Goal: Task Accomplishment & Management: Manage account settings

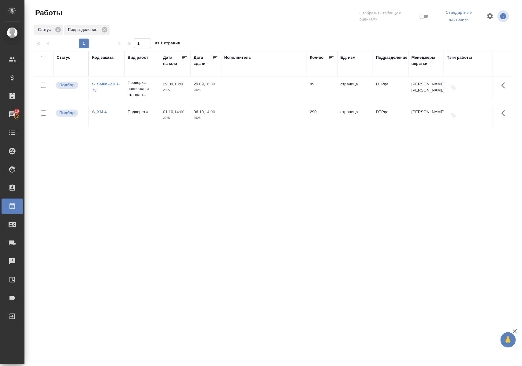
click at [63, 57] on div "Статус" at bounding box center [64, 57] width 14 height 6
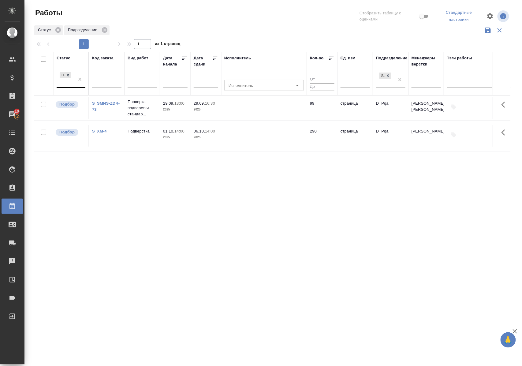
click at [74, 85] on div "Подбор" at bounding box center [66, 79] width 18 height 17
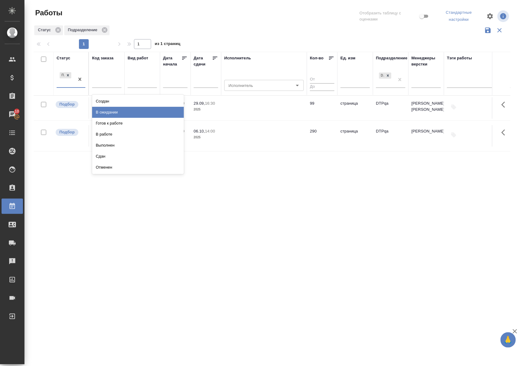
click at [100, 113] on div "В ожидании" at bounding box center [138, 112] width 92 height 11
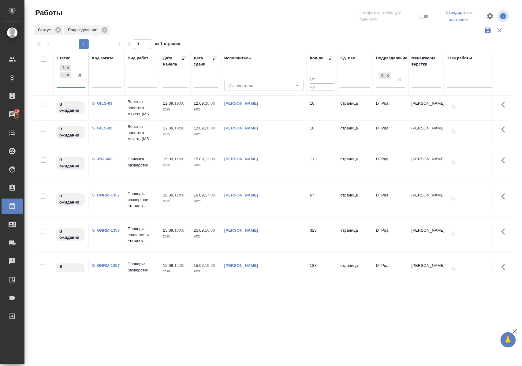
click at [100, 103] on link "S_GILS-93" at bounding box center [102, 103] width 20 height 5
click at [108, 128] on link "S_GILS-92" at bounding box center [102, 128] width 20 height 5
click at [69, 75] on icon at bounding box center [68, 75] width 2 height 2
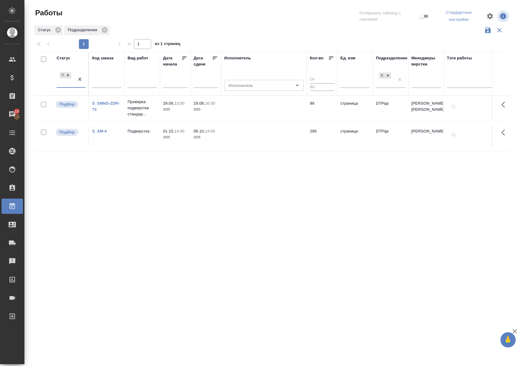
click at [69, 58] on div "Статус" at bounding box center [64, 58] width 14 height 6
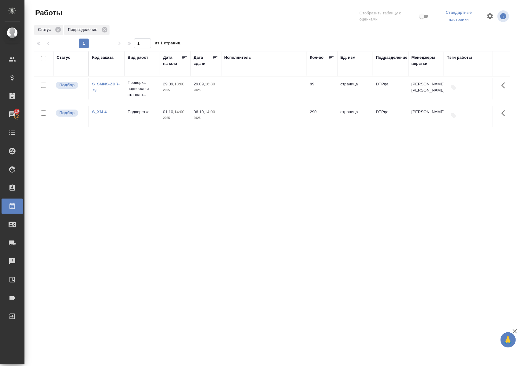
click at [411, 305] on div ".cls-1 fill:#fff; AWATERA Polushina Alena Клиенты Спецификации Заказы 10 Чаты T…" at bounding box center [261, 183] width 522 height 366
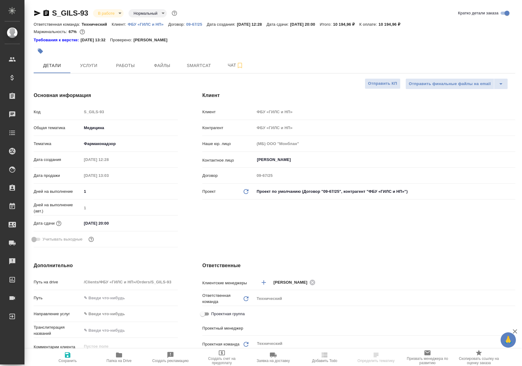
select select "RU"
type input "[PERSON_NAME]"
type input "Комаров Роман"
click at [128, 64] on span "Работы" at bounding box center [125, 66] width 29 height 8
select select "RU"
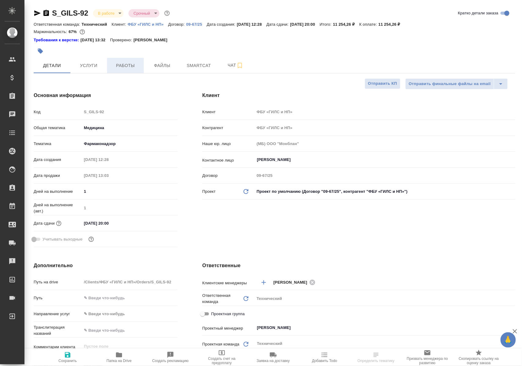
click at [124, 66] on span "Работы" at bounding box center [125, 66] width 29 height 8
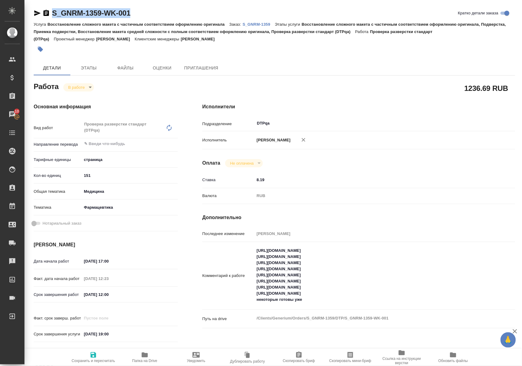
drag, startPoint x: 148, startPoint y: 12, endPoint x: 47, endPoint y: 13, distance: 101.0
click at [47, 13] on div "S_GNRM-1359-WK-001 Кратко детали заказа" at bounding box center [275, 13] width 482 height 10
copy link "S_GNRM-1359-WK-001"
drag, startPoint x: 256, startPoint y: 256, endPoint x: 379, endPoint y: 255, distance: 122.4
click at [379, 255] on textarea "https://tera.awatera.com/Work/68c2911c5c75dc197ef5e5ad/ https://tera.awatera.co…" at bounding box center [372, 275] width 234 height 59
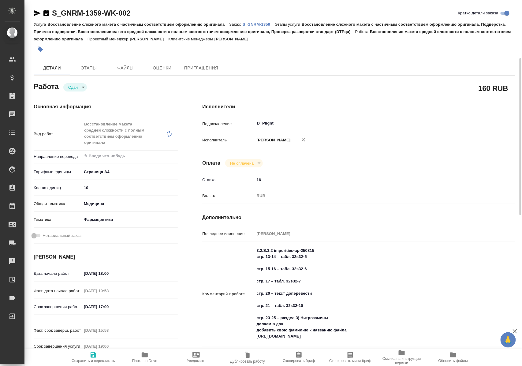
scroll to position [41, 0]
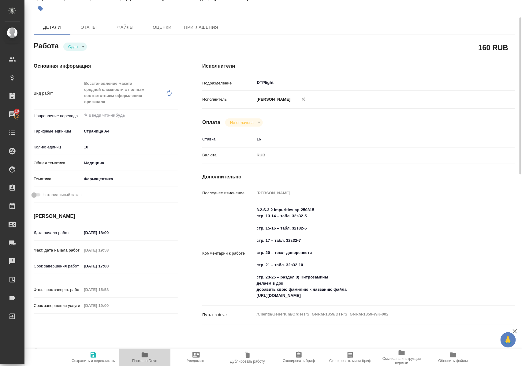
click at [147, 358] on span "Папка на Drive" at bounding box center [145, 357] width 44 height 12
click at [152, 359] on span "Папка на Drive" at bounding box center [144, 361] width 25 height 4
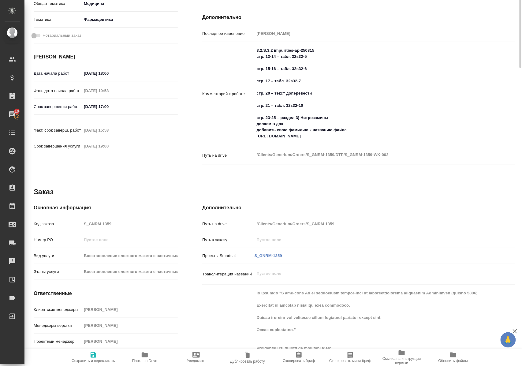
scroll to position [0, 0]
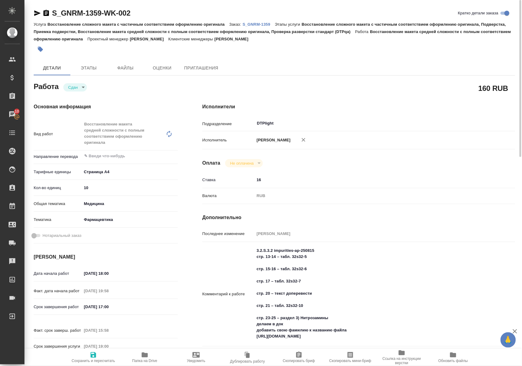
click at [35, 13] on icon "button" at bounding box center [37, 12] width 7 height 7
drag, startPoint x: 137, startPoint y: 16, endPoint x: 54, endPoint y: 13, distance: 83.3
click at [54, 13] on div "S_GNRM-1359-WK-002 Кратко детали заказа" at bounding box center [275, 13] width 482 height 10
copy link "S_GNRM-1359-WK-002"
click at [266, 24] on p "S_GNRM-1359" at bounding box center [259, 24] width 32 height 5
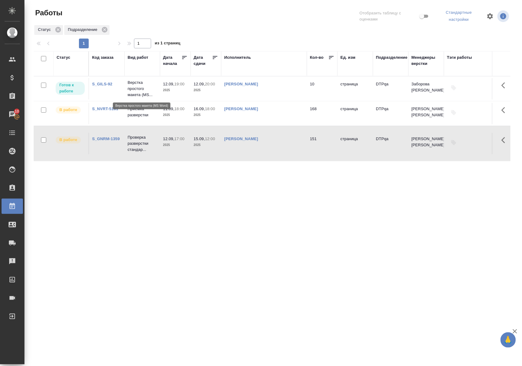
click at [136, 90] on p "Верстка простого макета (MS..." at bounding box center [142, 89] width 29 height 18
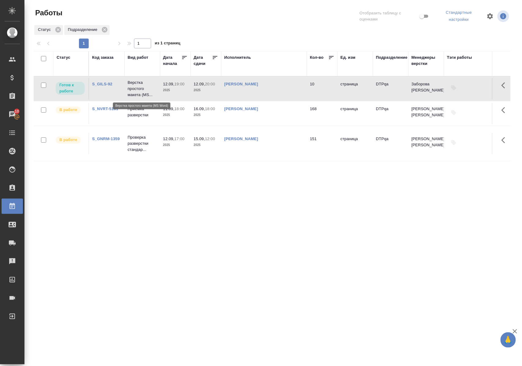
click at [136, 90] on p "Верстка простого макета (MS..." at bounding box center [142, 89] width 29 height 18
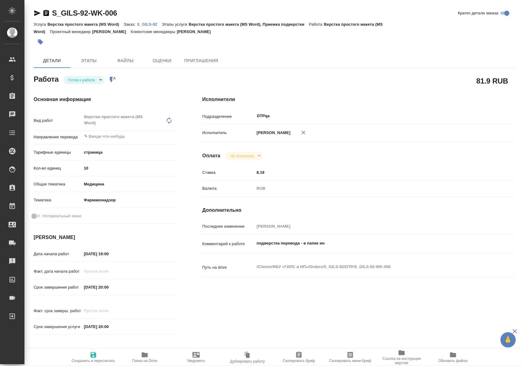
click at [93, 79] on body "🙏 .cls-1 fill:#fff; AWATERA [PERSON_NAME] Спецификации Заказы Чаты Todo Проекты…" at bounding box center [261, 183] width 522 height 366
click at [91, 89] on li "В работе" at bounding box center [85, 90] width 43 height 10
type textarea "x"
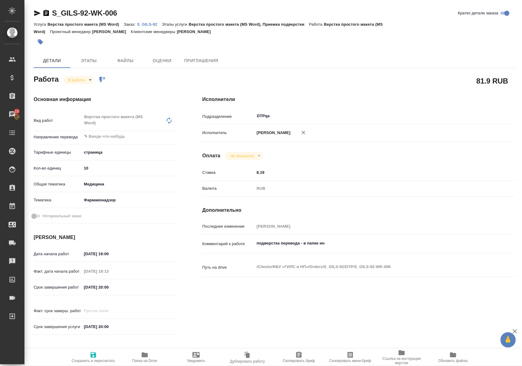
type textarea "x"
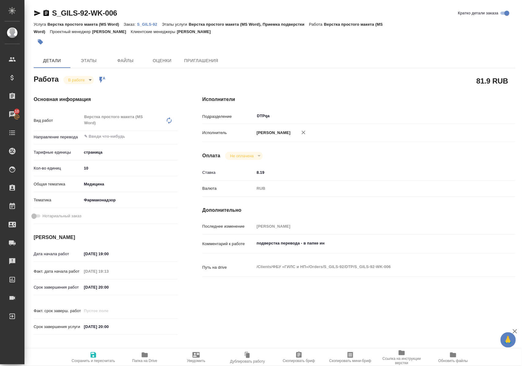
type textarea "x"
click at [94, 352] on icon "button" at bounding box center [94, 355] width 6 height 6
type textarea "x"
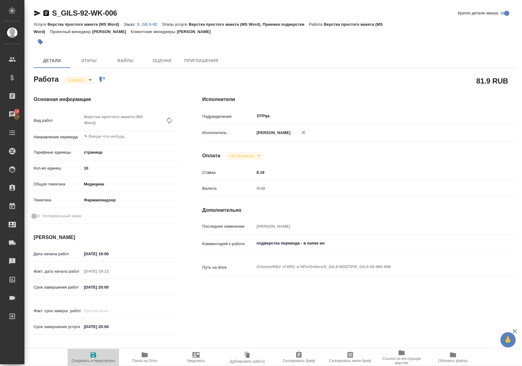
type textarea "x"
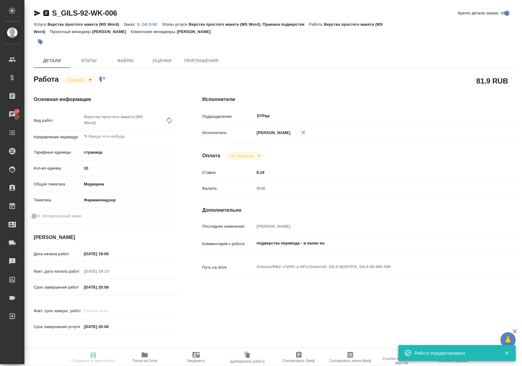
type textarea "x"
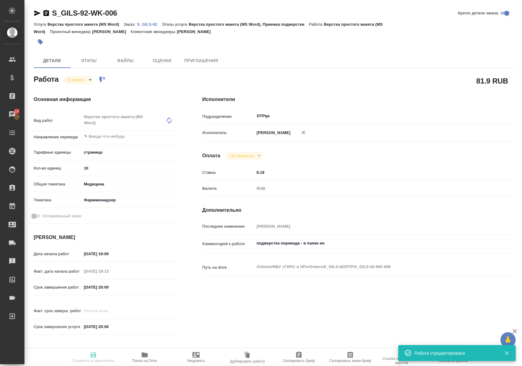
type input "inProgress"
type textarea "Верстка простого макета (MS Word)"
type textarea "x"
type input "5a8b1489cc6b4906c91bfdb2"
type input "10"
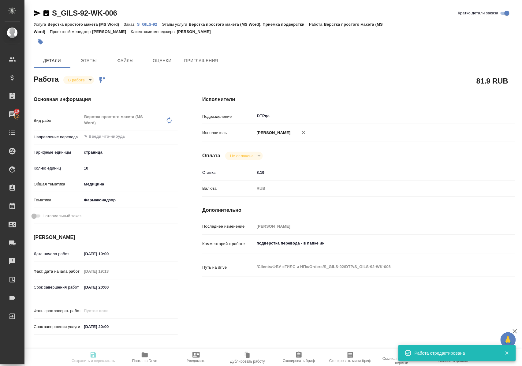
type input "med"
type input "66b350e715fdbd933886e8f8"
type input "12.09.2025 19:00"
type input "12.09.2025 19:13"
type input "12.09.2025 20:00"
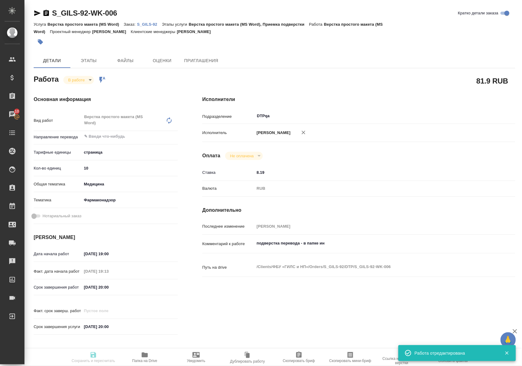
type input "12.09.2025 20:00"
type input "DTPqa"
type input "notPayed"
type input "8.19"
type input "RUB"
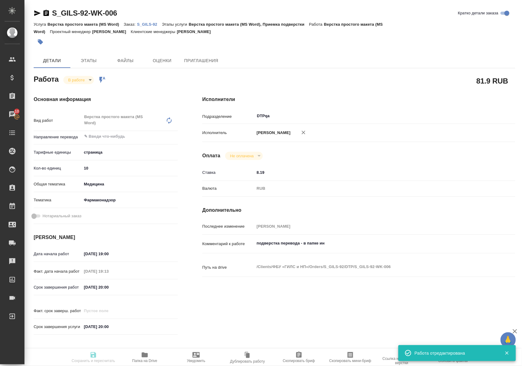
type input "Полушина Алена"
type textarea "подверстка перевода - в папке ин"
type textarea "x"
type textarea "/Clients/ФБУ «ГИЛС и НП»/Orders/S_GILS-92/DTP/S_GILS-92-WK-006"
type textarea "x"
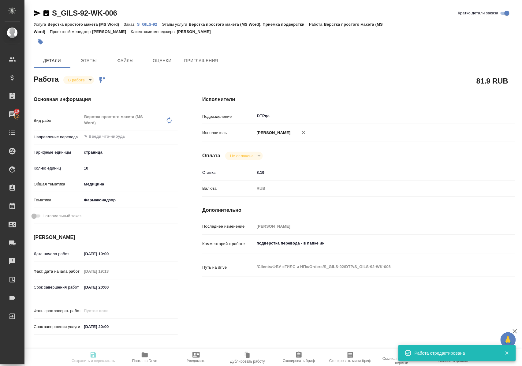
type input "S_GILS-92"
type input "Верстка простого макета (MS Word)"
type input "Верстка простого макета (MS Word), Приемка подверстки"
type input "Усманова Ольга"
type input "Заборова Александра"
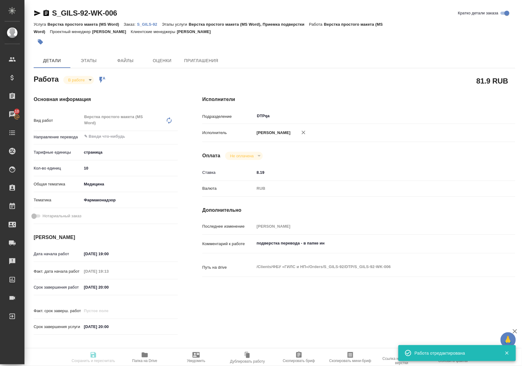
type input "/Clients/ФБУ «ГИЛС и НП»/Orders/S_GILS-92"
type textarea "x"
type textarea "срочный на английский язык"
type textarea "x"
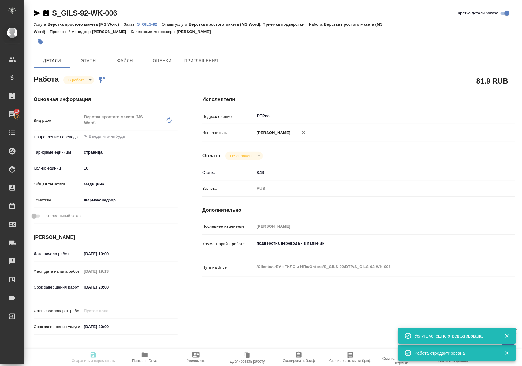
type textarea "x"
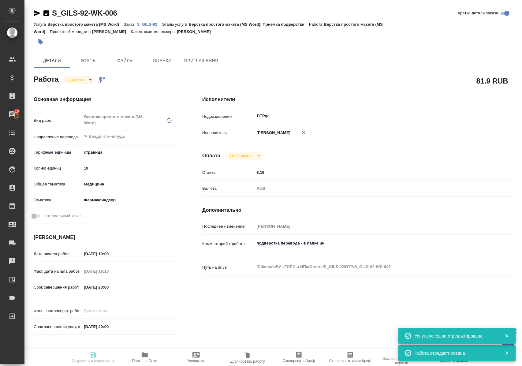
type textarea "x"
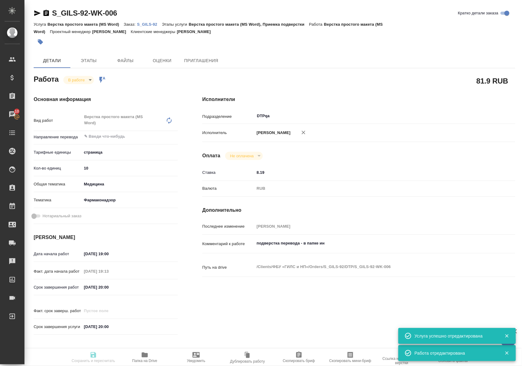
type input "inProgress"
type textarea "Верстка простого макета (MS Word)"
type textarea "x"
type input "5a8b1489cc6b4906c91bfdb2"
type input "10"
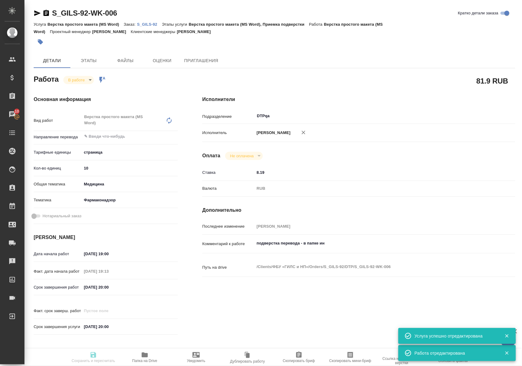
type input "med"
type input "66b350e715fdbd933886e8f8"
type input "[DATE] 19:00"
type input "12.09.2025 19:13"
type input "[DATE] 20:00"
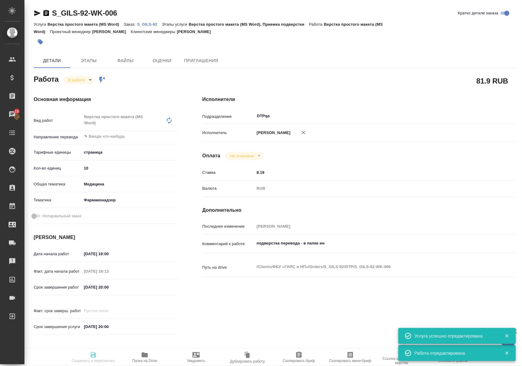
type input "[DATE] 20:00"
type input "DTPqa"
type input "notPayed"
type input "8.19"
type input "RUB"
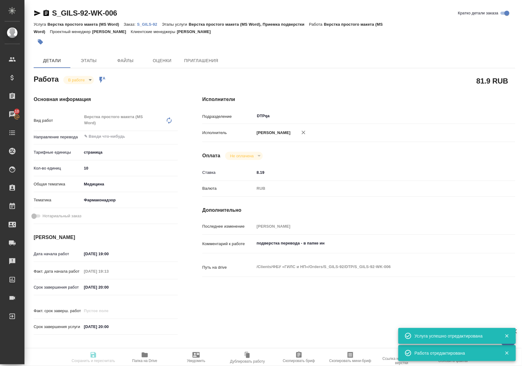
type input "[PERSON_NAME]"
type textarea "подверстка перевода - в папке ин"
type textarea "x"
type textarea "/Clients/ФБУ «ГИЛС и НП»/Orders/S_GILS-92/DTP/S_GILS-92-WK-006"
type textarea "x"
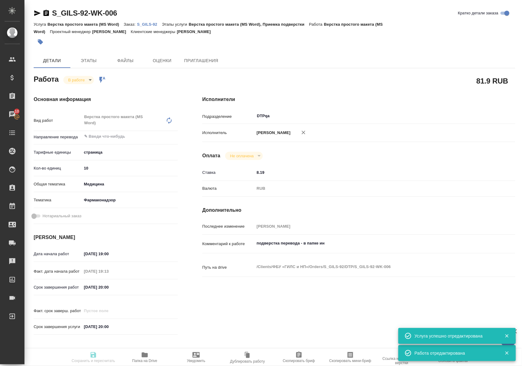
type input "S_GILS-92"
type input "Верстка простого макета (MS Word)"
type input "Верстка простого макета (MS Word), Приемка подверстки"
type input "[PERSON_NAME]"
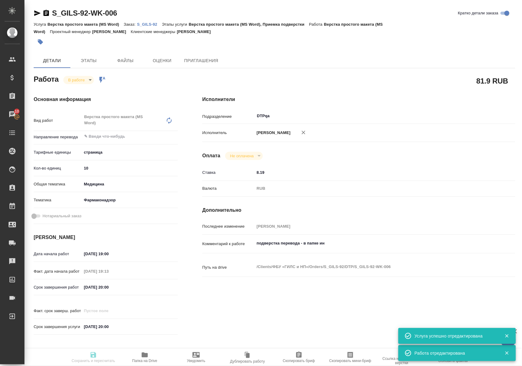
type input "/Clients/ФБУ «ГИЛС и НП»/Orders/S_GILS-92"
type textarea "x"
type textarea "срочный на английский язык"
type textarea "x"
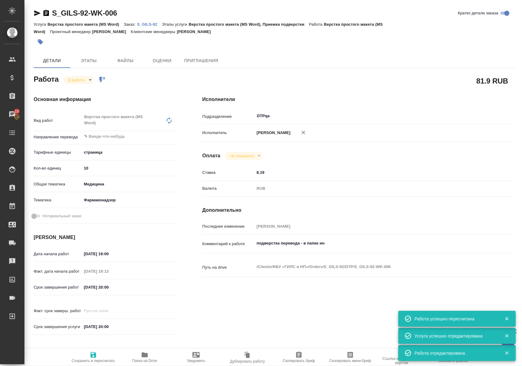
type textarea "x"
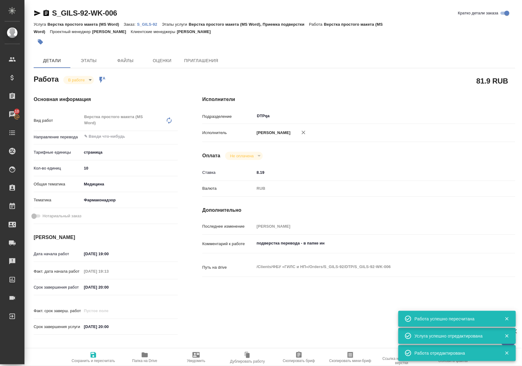
type textarea "x"
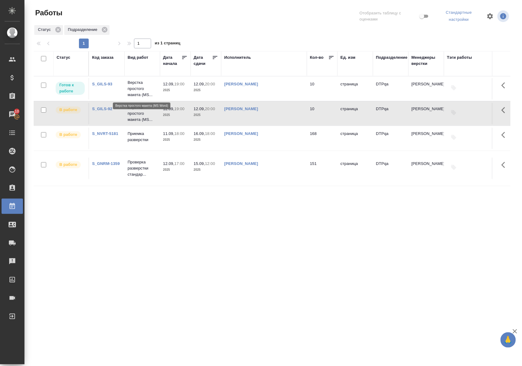
click at [141, 86] on p "Верстка простого макета (MS..." at bounding box center [142, 89] width 29 height 18
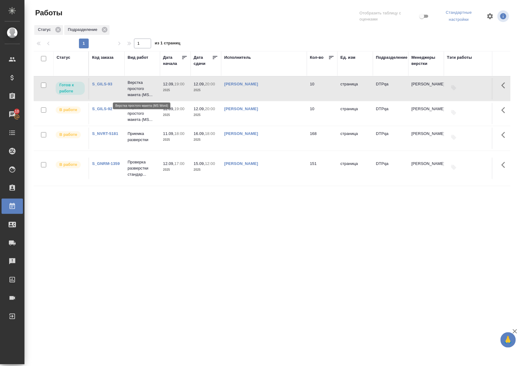
click at [141, 86] on p "Верстка простого макета (MS..." at bounding box center [142, 89] width 29 height 18
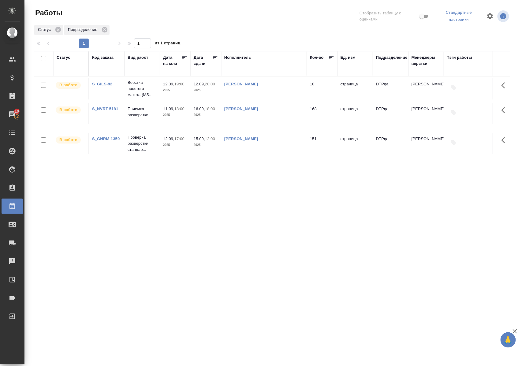
click at [437, 300] on div ".cls-1 fill:#fff; AWATERA [PERSON_NAME] Спецификации Заказы 10 Чаты Todo Проект…" at bounding box center [261, 183] width 522 height 366
click at [138, 87] on p "Верстка простого макета (MS..." at bounding box center [142, 89] width 29 height 18
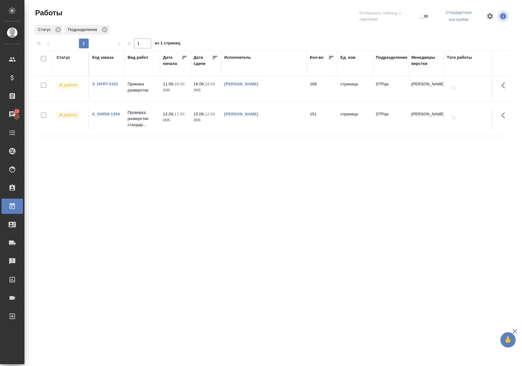
click at [435, 171] on div "Статус Код заказа Вид работ Дата начала Дата сдачи Исполнитель Кол-во Ед. изм П…" at bounding box center [272, 161] width 477 height 220
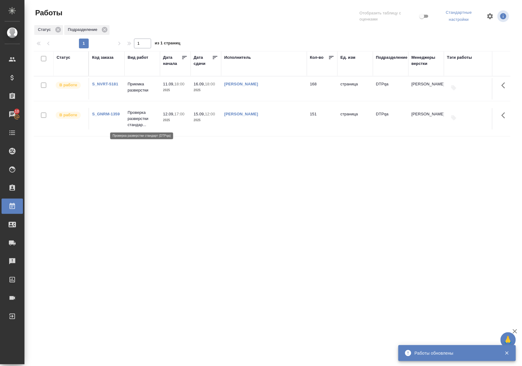
click at [136, 123] on p "Проверка разверстки стандар..." at bounding box center [142, 119] width 29 height 18
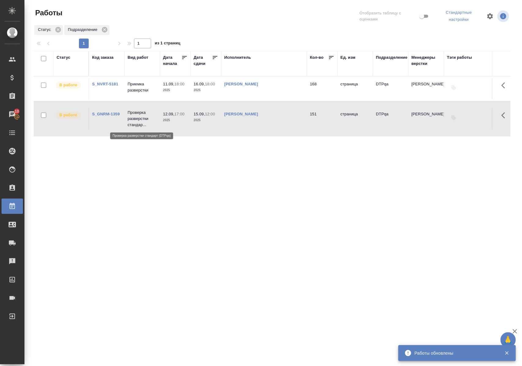
click at [136, 123] on p "Проверка разверстки стандар..." at bounding box center [142, 119] width 29 height 18
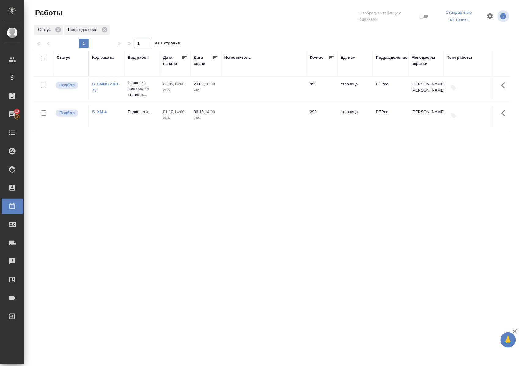
click at [60, 58] on div "Статус" at bounding box center [64, 57] width 14 height 6
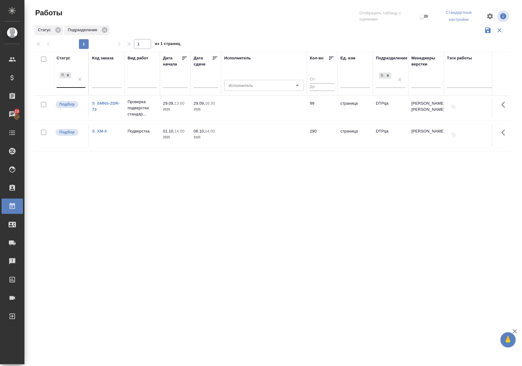
click at [69, 86] on div "Подбор" at bounding box center [66, 79] width 18 height 17
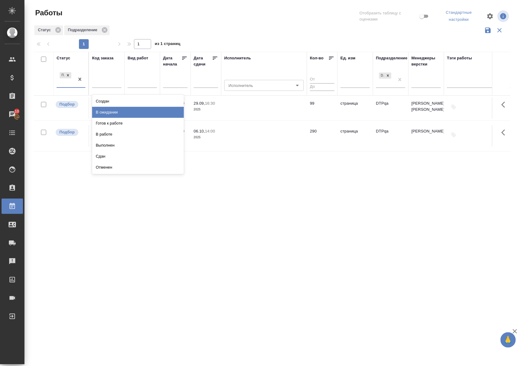
click at [100, 112] on div "В ожидании" at bounding box center [138, 112] width 92 height 11
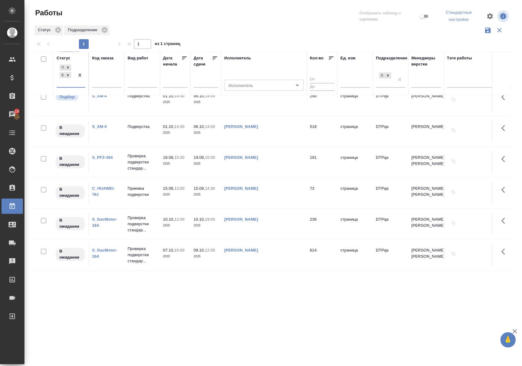
scroll to position [370, 0]
click at [69, 77] on icon at bounding box center [68, 75] width 4 height 4
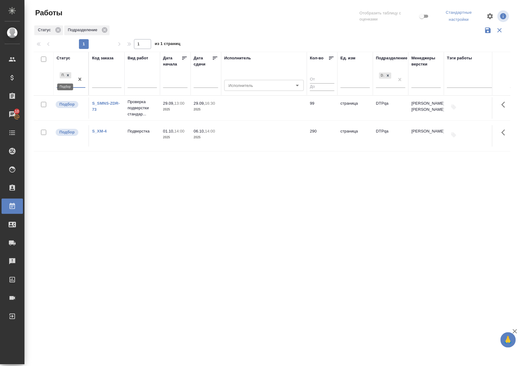
scroll to position [0, 0]
click at [69, 58] on div "Статус" at bounding box center [64, 58] width 14 height 6
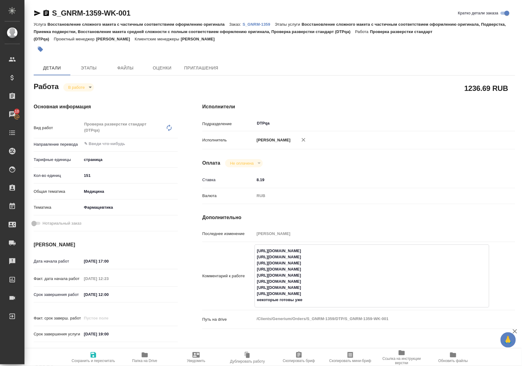
click at [381, 256] on textarea "[URL][DOMAIN_NAME] [URL][DOMAIN_NAME] [URL][DOMAIN_NAME] [URL][DOMAIN_NAME] [UR…" at bounding box center [372, 275] width 234 height 59
type textarea "[URL][DOMAIN_NAME] - готово - исправлен [URL][DOMAIN_NAME] [URL][DOMAIN_NAME] […"
click at [92, 354] on icon "button" at bounding box center [94, 355] width 6 height 6
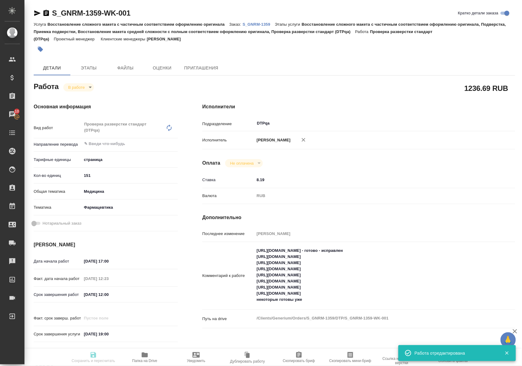
type input "inProgress"
type input "5a8b1489cc6b4906c91bfdb2"
type input "151"
type input "med"
type input "6149832f2b7be24903fd7a82"
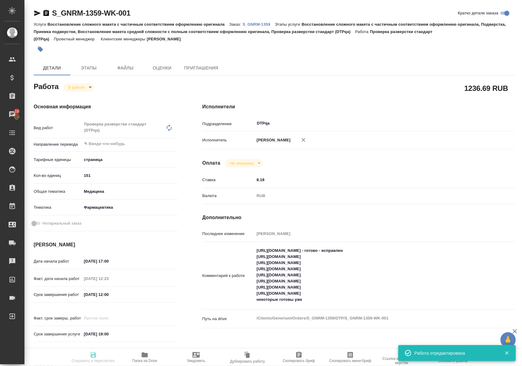
type input "12.09.2025 17:00"
type input "12.09.2025 12:23"
type input "15.09.2025 12:00"
type input "17.09.2025 19:00"
type input "DTPqa"
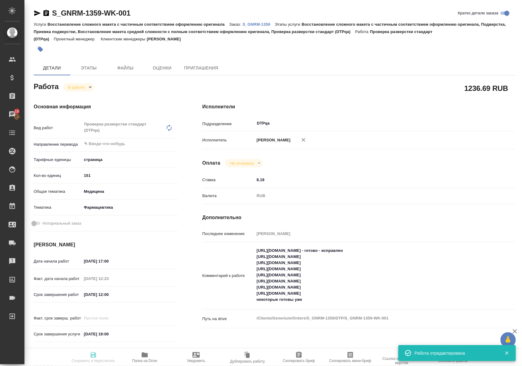
type input "notPayed"
type input "8.19"
type input "RUB"
type input "Полушина Алена"
type input "S_GNRM-1359"
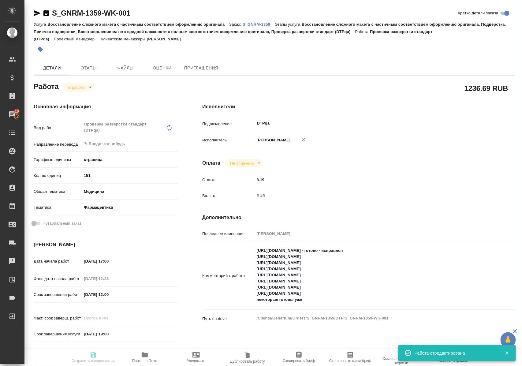
type input "Восстановление сложного макета с частичным соответствием оформлению оригинала"
type input "Восстановление сложного макета с частичным соответствием оформлению оригинала, …"
type input "Кабаргина Анна"
type input "Оксютович Ирина"
type input "/Clients/Generium/Orders/S_GNRM-1359"
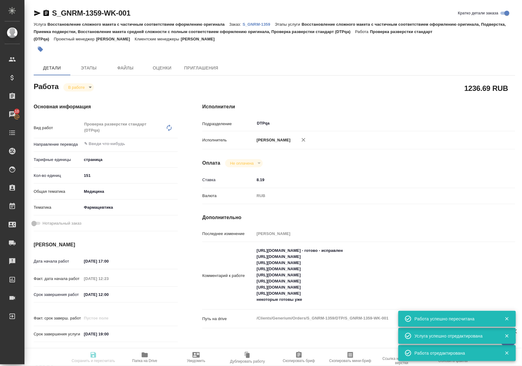
type input "inProgress"
type input "5a8b1489cc6b4906c91bfdb2"
type input "151"
type input "med"
type input "6149832f2b7be24903fd7a82"
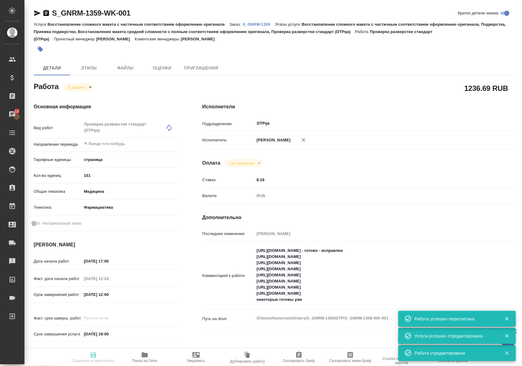
type input "12.09.2025 17:00"
type input "12.09.2025 12:23"
type input "15.09.2025 12:00"
type input "17.09.2025 19:00"
type input "DTPqa"
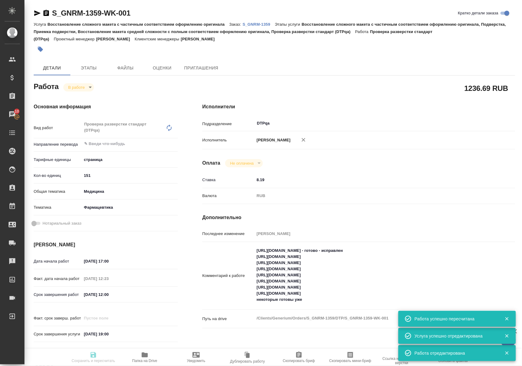
type input "notPayed"
type input "8.19"
type input "RUB"
type input "Полушина Алена"
type input "S_GNRM-1359"
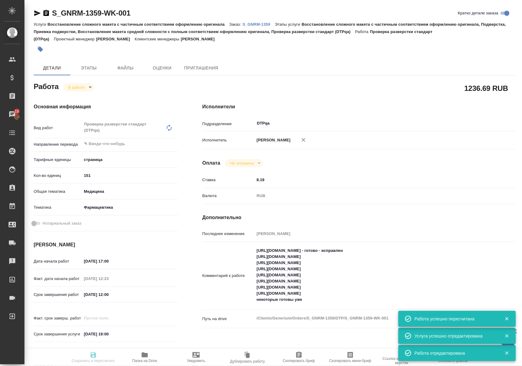
type input "Восстановление сложного макета с частичным соответствием оформлению оригинала"
type input "Восстановление сложного макета с частичным соответствием оформлению оригинала, …"
type input "Кабаргина Анна"
type input "Оксютович Ирина"
type input "/Clients/Generium/Orders/S_GNRM-1359"
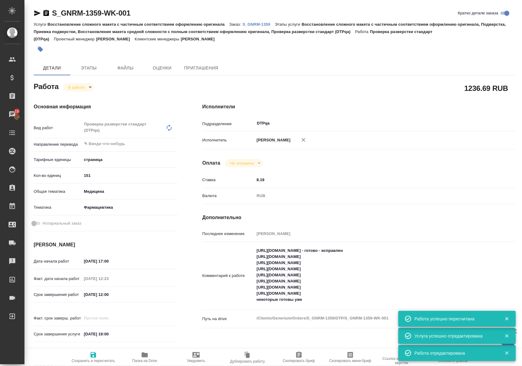
click at [141, 359] on span "Папка на Drive" at bounding box center [144, 361] width 25 height 4
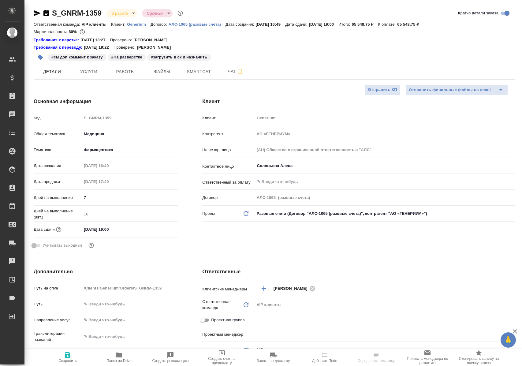
select select "RU"
type input "Грабко Мария"
type input "Комаров Роман"
click at [119, 76] on button "Работы" at bounding box center [125, 71] width 37 height 15
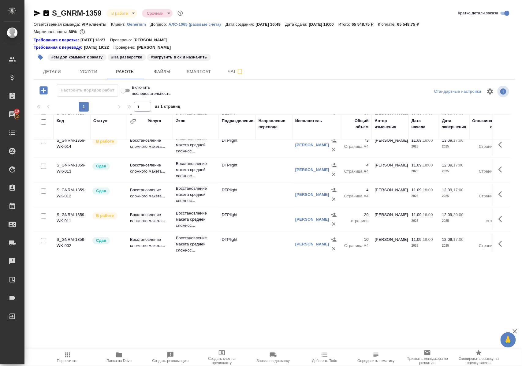
scroll to position [122, 0]
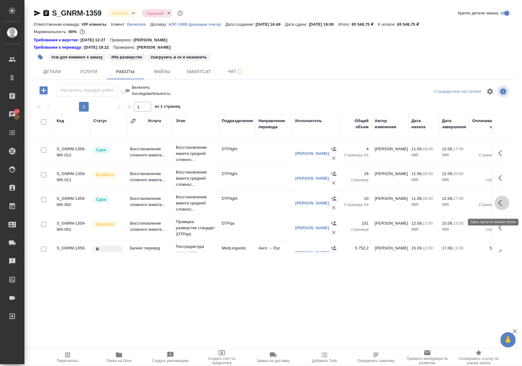
click at [498, 206] on icon "button" at bounding box center [501, 202] width 7 height 7
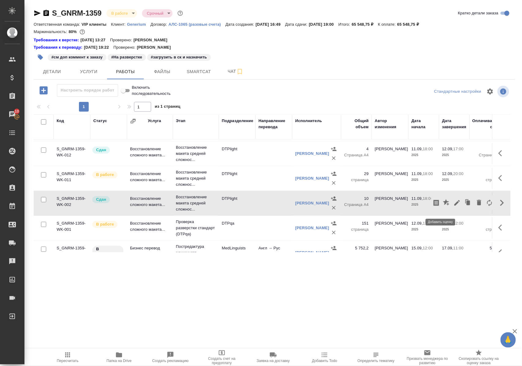
click at [443, 207] on icon "button" at bounding box center [446, 202] width 7 height 7
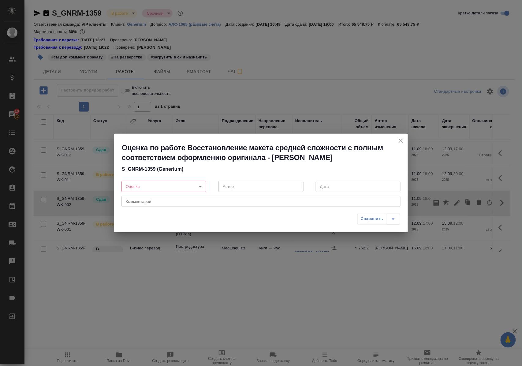
click at [200, 188] on body "🙏 .cls-1 fill:#fff; AWATERA Polushina Alena Клиенты Спецификации Заказы 10 Чаты…" at bounding box center [261, 183] width 522 height 366
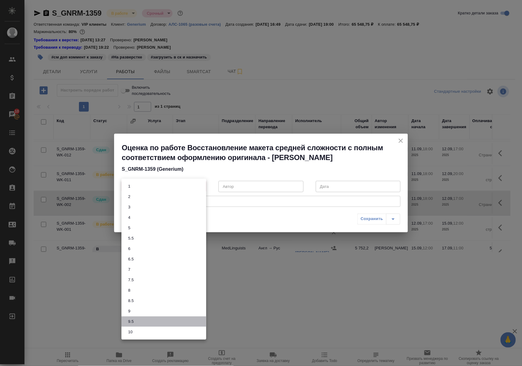
click at [141, 322] on li "9.5" at bounding box center [163, 321] width 85 height 10
type input "9.5"
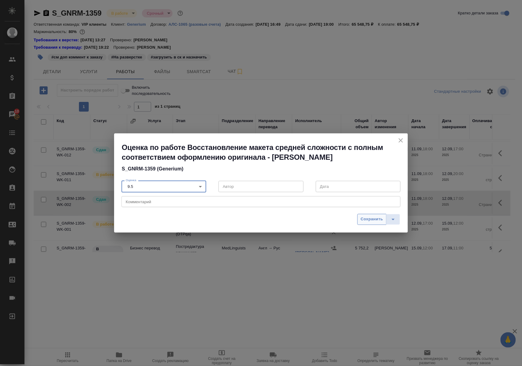
click at [369, 218] on span "Сохранить" at bounding box center [372, 219] width 22 height 7
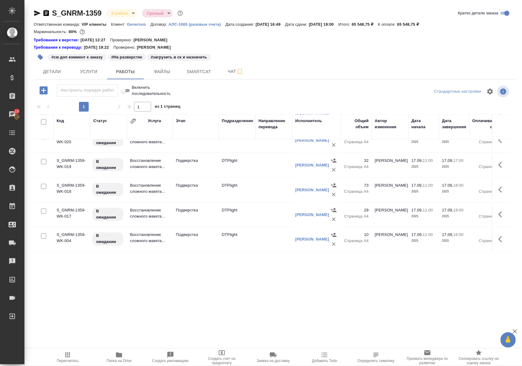
scroll to position [292, 0]
click at [185, 233] on p "Подверстка" at bounding box center [196, 235] width 40 height 6
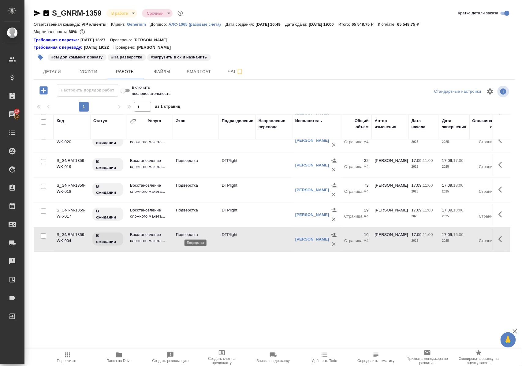
click at [185, 233] on p "Подверстка" at bounding box center [196, 235] width 40 height 6
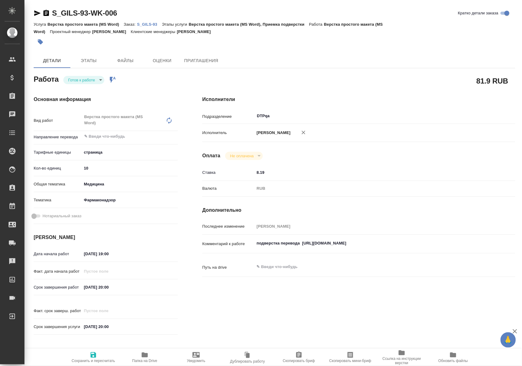
click at [100, 80] on body "🙏 .cls-1 fill:#fff; AWATERA [PERSON_NAME] Спецификации Заказы Чаты Todo Проекты…" at bounding box center [261, 183] width 522 height 366
click at [96, 91] on li "В работе" at bounding box center [85, 90] width 43 height 10
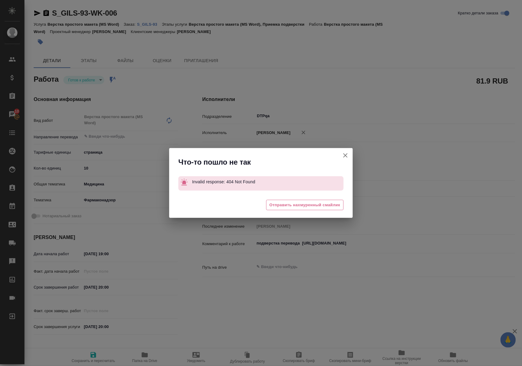
type textarea "x"
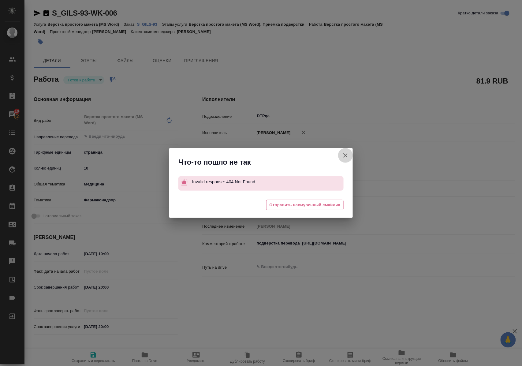
click at [344, 157] on icon "button" at bounding box center [345, 155] width 7 height 7
type textarea "x"
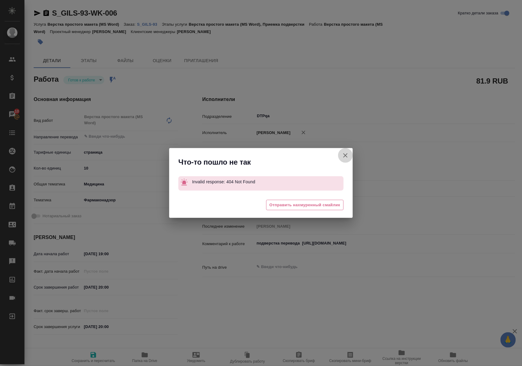
type textarea "x"
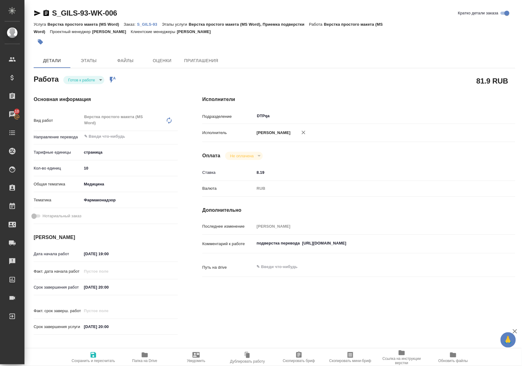
click at [158, 24] on p "S_GILS-93" at bounding box center [149, 24] width 25 height 5
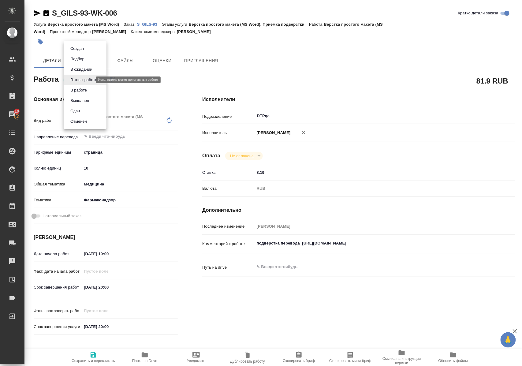
click at [88, 80] on body "🙏 .cls-1 fill:#fff; AWATERA [PERSON_NAME] Спецификации Заказы 10 Чаты Todo Прое…" at bounding box center [261, 183] width 522 height 366
click at [88, 90] on button "В работе" at bounding box center [79, 90] width 20 height 7
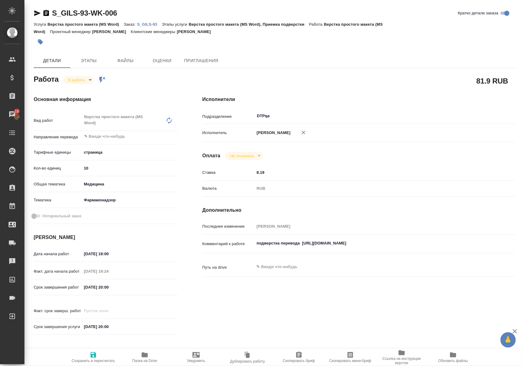
type textarea "x"
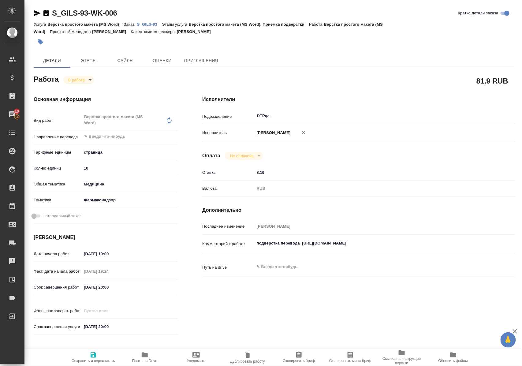
type textarea "x"
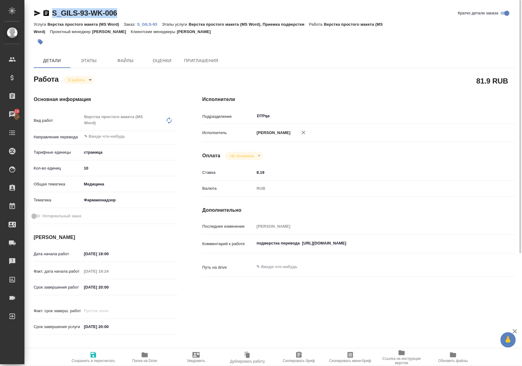
drag, startPoint x: 136, startPoint y: 10, endPoint x: 51, endPoint y: 16, distance: 85.9
click at [51, 16] on div "S_GILS-93-WK-006 [PERSON_NAME] детали заказа" at bounding box center [275, 13] width 482 height 10
copy link "S_GILS-93-WK-006"
drag, startPoint x: 303, startPoint y: 249, endPoint x: 401, endPoint y: 252, distance: 98.0
click at [401, 249] on textarea "подверстка перевода [URL][DOMAIN_NAME]" at bounding box center [372, 243] width 234 height 10
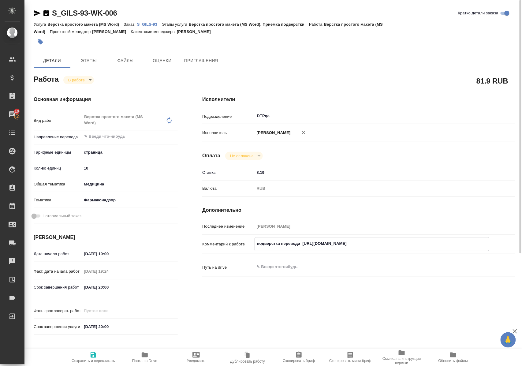
type textarea "x"
click at [146, 359] on span "Папка на Drive" at bounding box center [144, 361] width 25 height 4
click at [37, 10] on icon "button" at bounding box center [37, 12] width 7 height 7
click at [143, 358] on icon "button" at bounding box center [144, 354] width 7 height 7
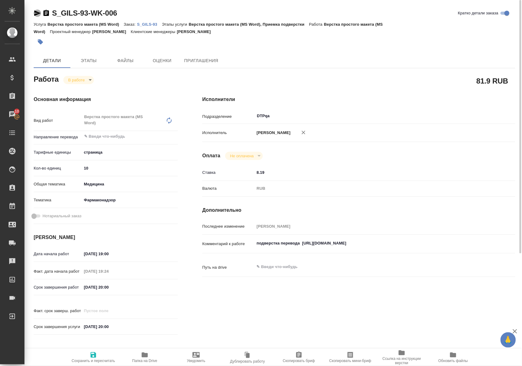
click at [37, 12] on icon "button" at bounding box center [37, 13] width 6 height 6
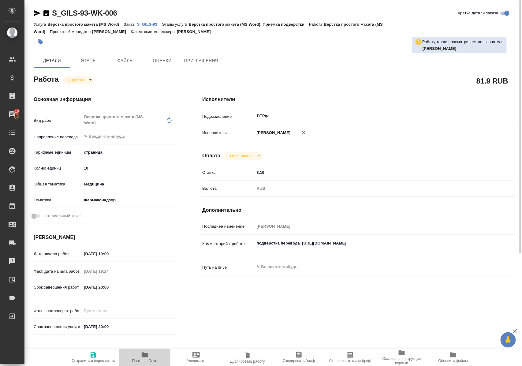
click at [143, 357] on icon "button" at bounding box center [144, 354] width 7 height 7
click at [93, 80] on body "🙏 .cls-1 fill:#fff; AWATERA Polushina Alena Клиенты Спецификации Заказы 10 Чаты…" at bounding box center [261, 183] width 522 height 366
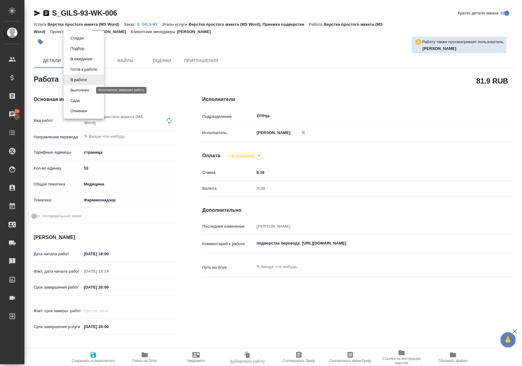
click at [91, 89] on button "Выполнен" at bounding box center [80, 90] width 22 height 7
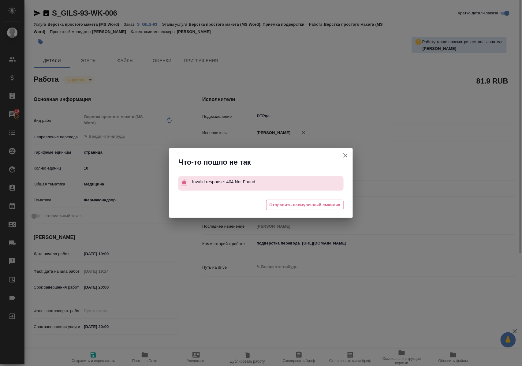
type textarea "x"
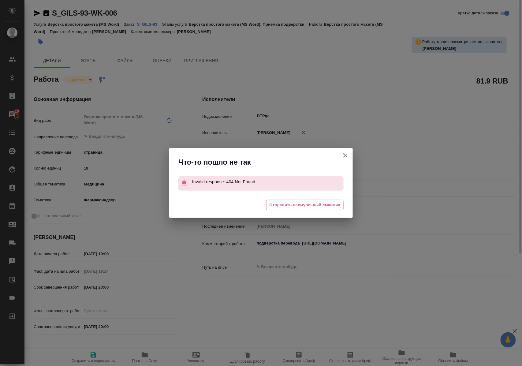
type textarea "x"
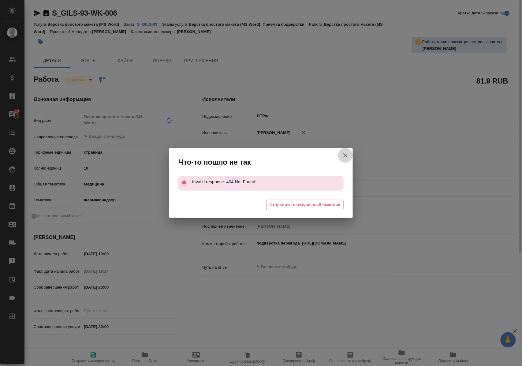
click at [345, 154] on icon "button" at bounding box center [345, 155] width 4 height 4
type textarea "x"
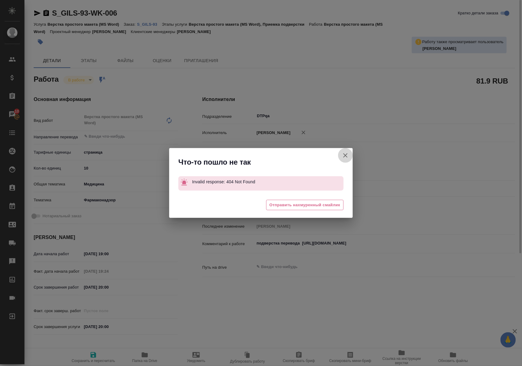
type textarea "x"
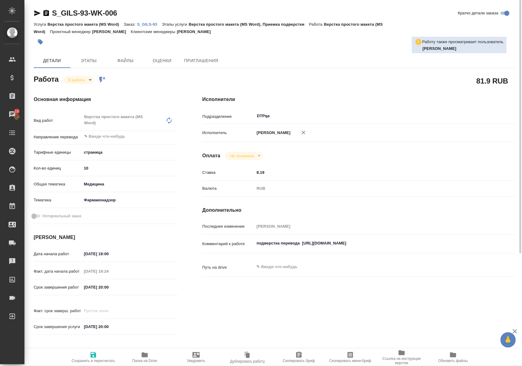
click at [157, 24] on p "S_GILS-93" at bounding box center [149, 24] width 25 height 5
click at [86, 80] on body "🙏 .cls-1 fill:#fff; AWATERA Polushina Alena Клиенты Спецификации Заказы 10 Чаты…" at bounding box center [261, 183] width 522 height 366
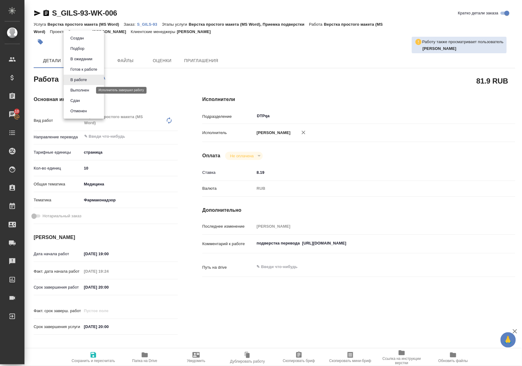
click at [80, 89] on button "Выполнен" at bounding box center [80, 90] width 22 height 7
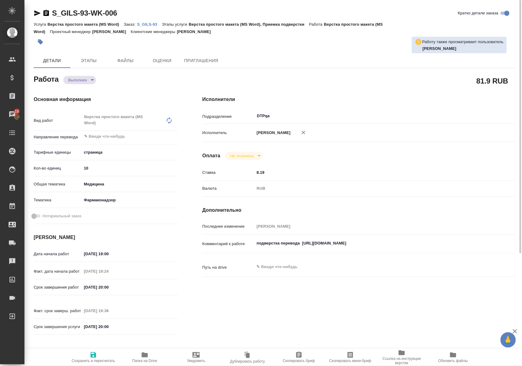
type textarea "x"
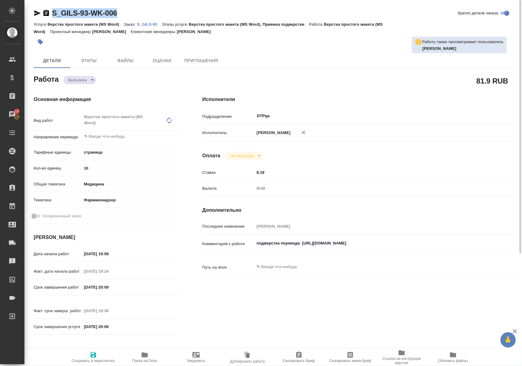
drag, startPoint x: 133, startPoint y: 12, endPoint x: 45, endPoint y: 16, distance: 88.8
click at [46, 16] on div "S_GILS-93-WK-006 Кратко детали заказа" at bounding box center [275, 13] width 482 height 10
copy link "S_GILS-93-WK-006"
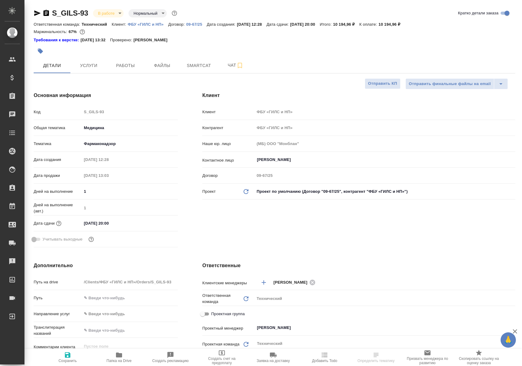
select select "RU"
click at [131, 64] on span "Работы" at bounding box center [125, 66] width 29 height 8
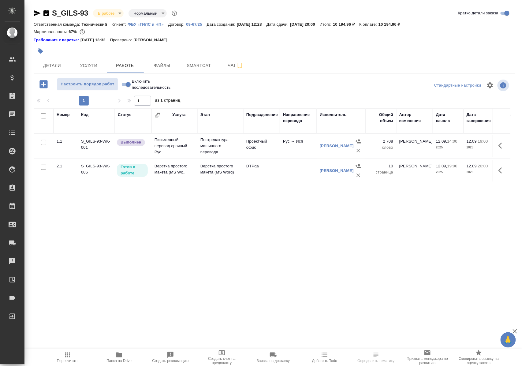
click at [123, 86] on input "Включить последовательность" at bounding box center [128, 84] width 22 height 7
checkbox input "true"
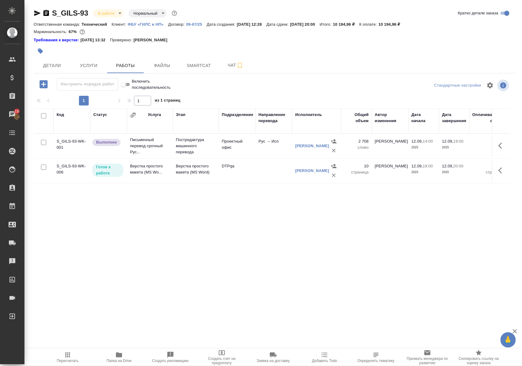
click at [128, 87] on input "Включить последовательность" at bounding box center [123, 84] width 22 height 7
checkbox input "false"
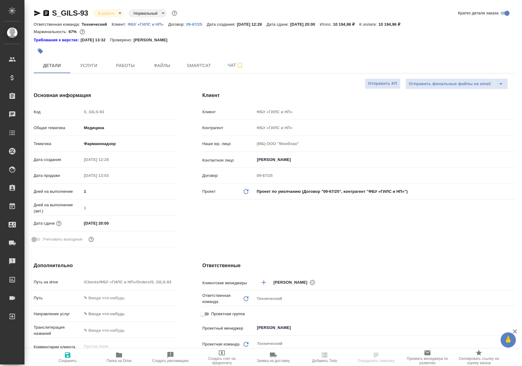
select select "RU"
click at [128, 65] on span "Работы" at bounding box center [125, 66] width 29 height 8
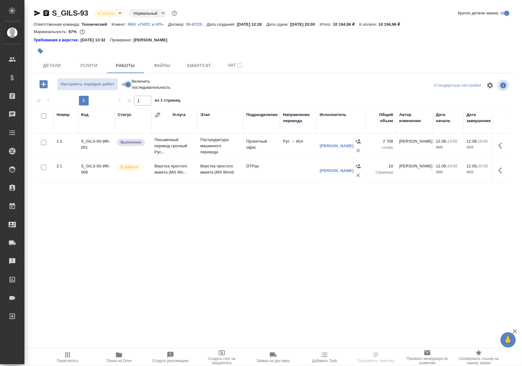
click at [123, 87] on input "Включить последовательность" at bounding box center [128, 84] width 22 height 7
checkbox input "true"
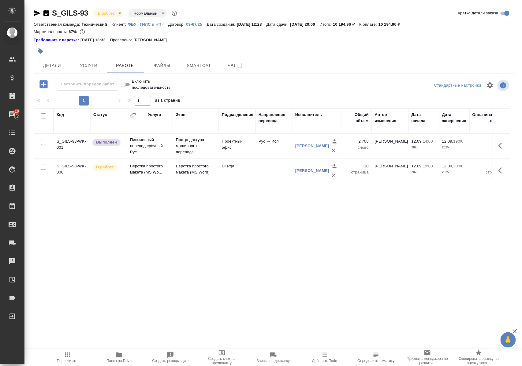
click at [128, 86] on input "Включить последовательность" at bounding box center [123, 84] width 22 height 7
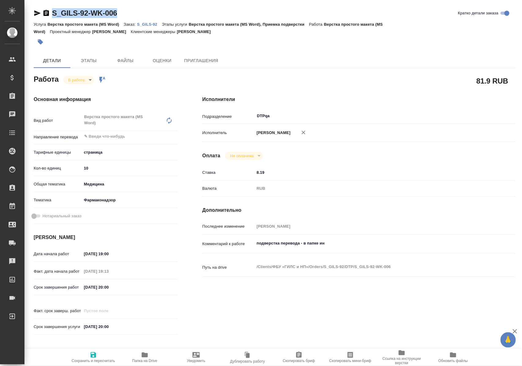
drag, startPoint x: 131, startPoint y: 11, endPoint x: 52, endPoint y: 12, distance: 79.5
click at [52, 12] on div "S_GILS-92-WK-006 Кратко детали заказа" at bounding box center [275, 13] width 482 height 10
copy link "S_GILS-92-WK-006"
click at [144, 357] on icon "button" at bounding box center [144, 354] width 7 height 7
click at [144, 356] on icon "button" at bounding box center [145, 354] width 6 height 5
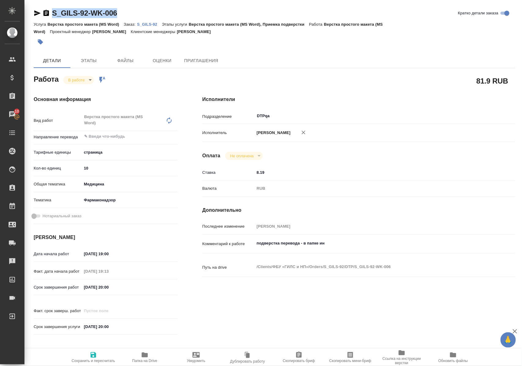
click at [86, 79] on body "🙏 .cls-1 fill:#fff; AWATERA Polushina Alena Клиенты Спецификации Заказы 10 Чаты…" at bounding box center [261, 183] width 522 height 366
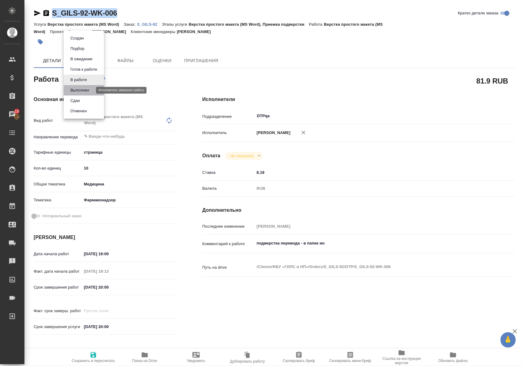
click at [86, 89] on button "Выполнен" at bounding box center [80, 90] width 22 height 7
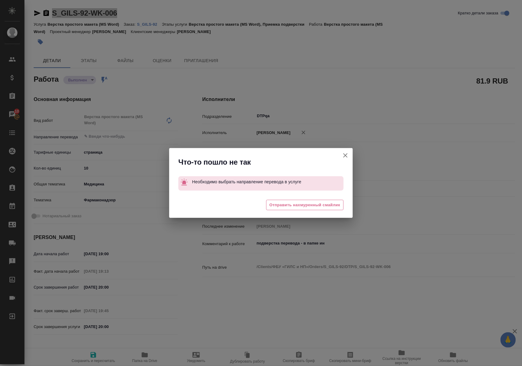
type textarea "x"
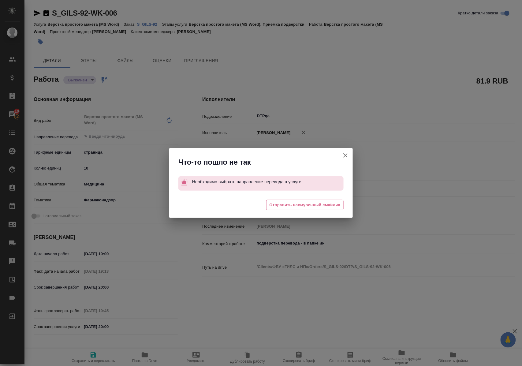
click at [346, 155] on icon "button" at bounding box center [345, 155] width 4 height 4
type textarea "x"
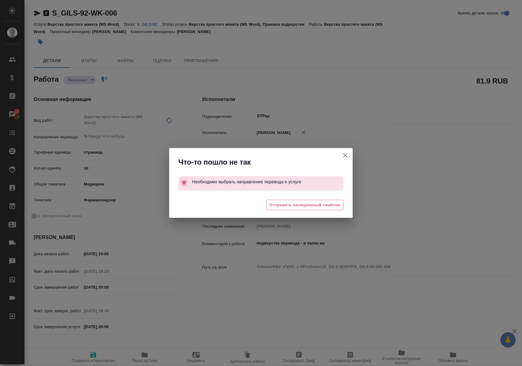
type textarea "x"
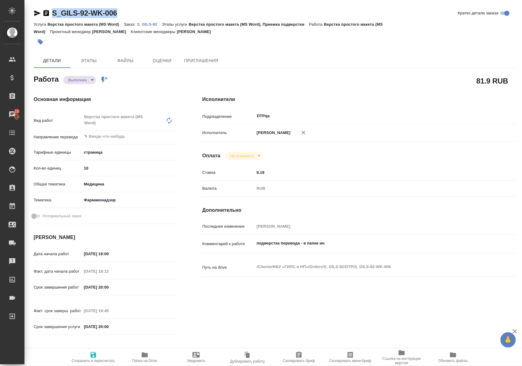
drag, startPoint x: 128, startPoint y: 14, endPoint x: 52, endPoint y: 18, distance: 75.7
click at [52, 18] on div "S_GILS-92-WK-006 Кратко детали заказа" at bounding box center [275, 14] width 482 height 12
copy link "S_GILS-92-WK-006"
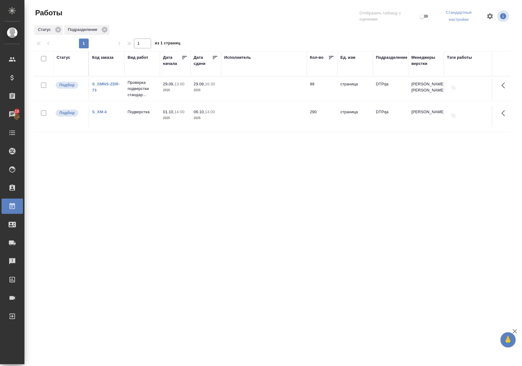
click at [60, 59] on div "Статус" at bounding box center [64, 57] width 14 height 6
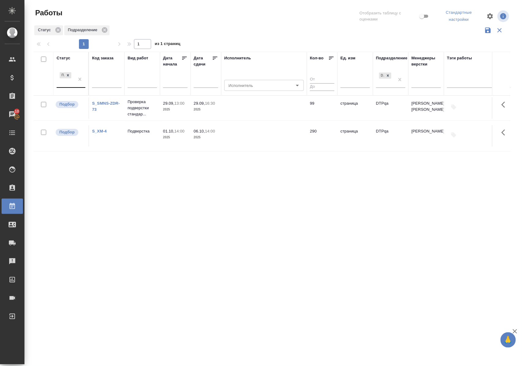
click at [81, 86] on div at bounding box center [79, 79] width 11 height 17
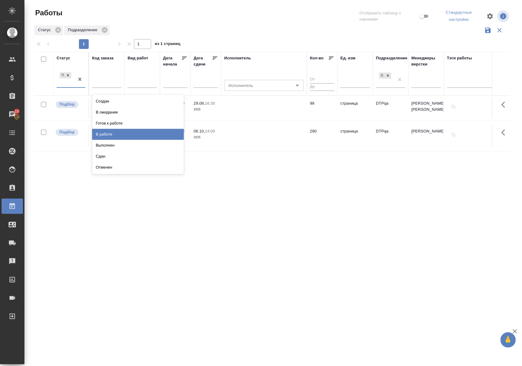
click at [114, 131] on div "В работе" at bounding box center [138, 134] width 92 height 11
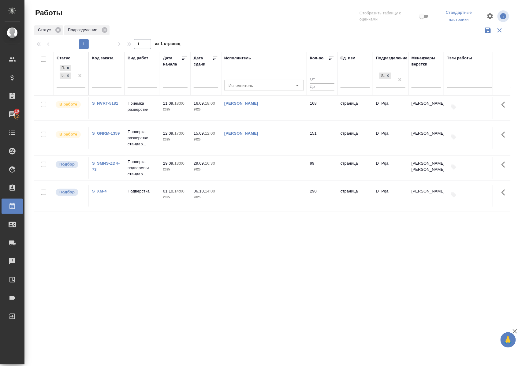
click at [104, 102] on link "S_NVRT-5181" at bounding box center [105, 103] width 26 height 5
click at [68, 78] on div at bounding box center [68, 75] width 7 height 6
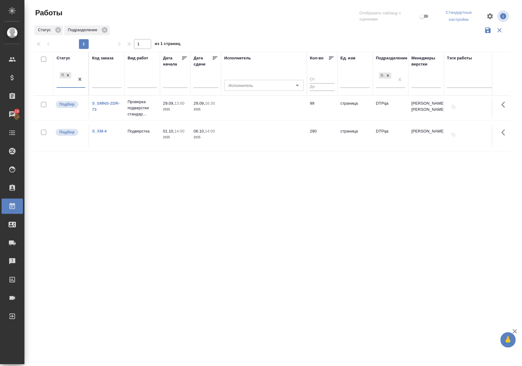
click at [68, 58] on div "Статус" at bounding box center [64, 58] width 14 height 6
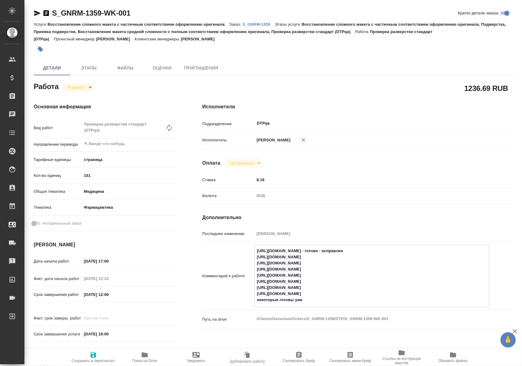
drag, startPoint x: 255, startPoint y: 262, endPoint x: 381, endPoint y: 262, distance: 125.7
click at [381, 262] on textarea "https://tera.awatera.com/Work/68c2911c5c75dc197ef5e5ad/ - готово - исправлен ht…" at bounding box center [372, 275] width 234 height 59
drag, startPoint x: 256, startPoint y: 268, endPoint x: 382, endPoint y: 271, distance: 125.5
click at [382, 271] on textarea "https://tera.awatera.com/Work/68c2911c5c75dc197ef5e5ad/ - готово - исправлен ht…" at bounding box center [372, 275] width 234 height 59
drag, startPoint x: 256, startPoint y: 275, endPoint x: 381, endPoint y: 274, distance: 124.8
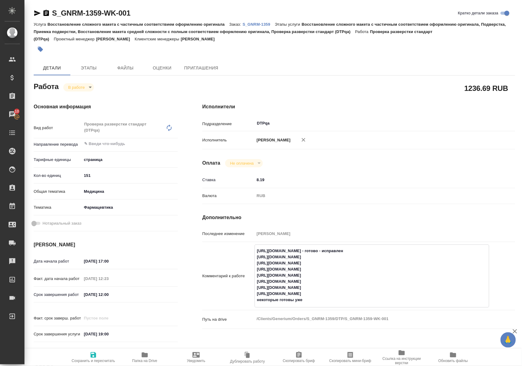
click at [381, 274] on textarea "https://tera.awatera.com/Work/68c2911c5c75dc197ef5e5ad/ - готово - исправлен ht…" at bounding box center [372, 275] width 234 height 59
drag, startPoint x: 257, startPoint y: 281, endPoint x: 380, endPoint y: 281, distance: 122.4
click at [380, 281] on textarea "https://tera.awatera.com/Work/68c2911c5c75dc197ef5e5ad/ - готово - исправлен ht…" at bounding box center [372, 275] width 234 height 59
drag, startPoint x: 257, startPoint y: 288, endPoint x: 381, endPoint y: 288, distance: 123.6
click at [381, 288] on textarea "https://tera.awatera.com/Work/68c2911c5c75dc197ef5e5ad/ - готово - исправлен ht…" at bounding box center [372, 275] width 234 height 59
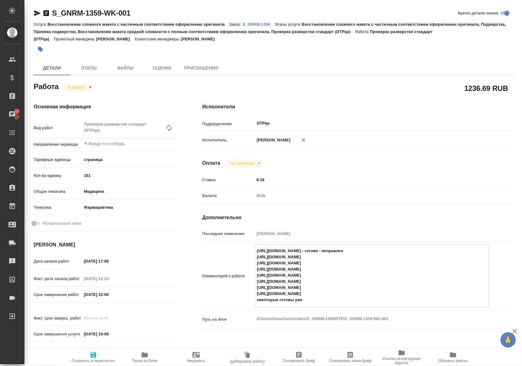
drag, startPoint x: 256, startPoint y: 294, endPoint x: 385, endPoint y: 292, distance: 128.5
click at [385, 292] on textarea "https://tera.awatera.com/Work/68c2911c5c75dc197ef5e5ad/ - готово - исправлен ht…" at bounding box center [372, 275] width 234 height 59
drag, startPoint x: 256, startPoint y: 300, endPoint x: 382, endPoint y: 299, distance: 125.7
click at [382, 299] on textarea "https://tera.awatera.com/Work/68c2911c5c75dc197ef5e5ad/ - готово - исправлен ht…" at bounding box center [372, 275] width 234 height 59
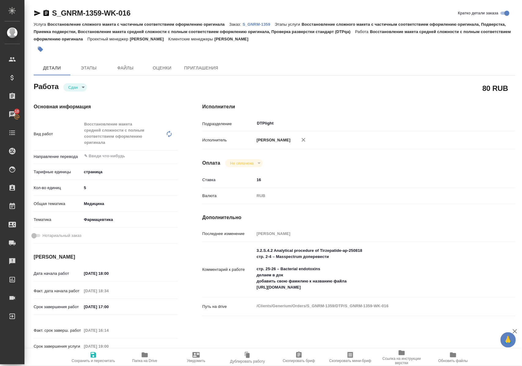
click at [148, 359] on span "Папка на Drive" at bounding box center [144, 361] width 25 height 4
click at [35, 15] on icon "button" at bounding box center [37, 13] width 6 height 6
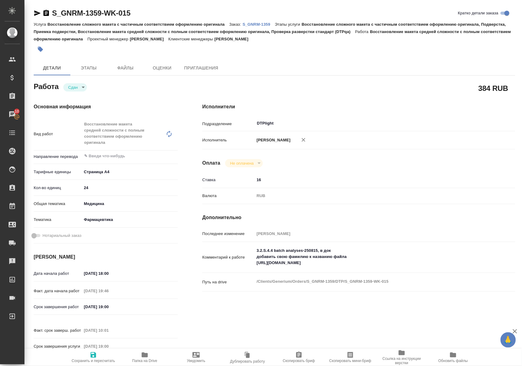
click at [145, 359] on span "Папка на Drive" at bounding box center [144, 361] width 25 height 4
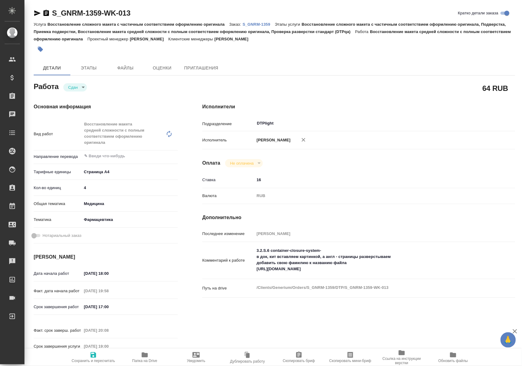
click at [144, 359] on span "Папка на Drive" at bounding box center [144, 361] width 25 height 4
click at [36, 13] on icon "button" at bounding box center [37, 12] width 7 height 7
click at [143, 356] on icon "button" at bounding box center [145, 354] width 6 height 5
click at [146, 357] on icon "button" at bounding box center [144, 354] width 7 height 7
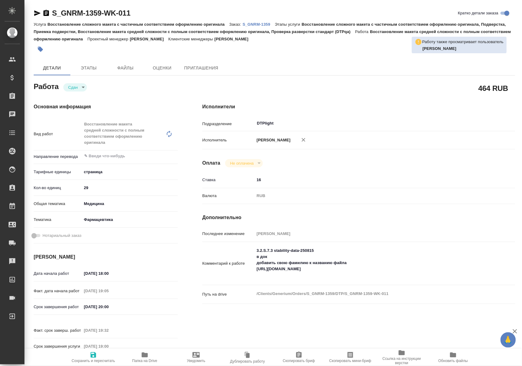
click at [143, 355] on icon "button" at bounding box center [145, 354] width 6 height 5
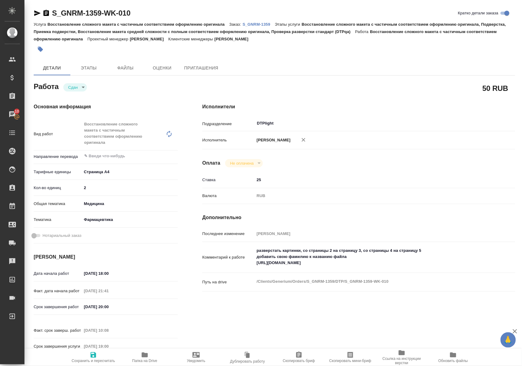
click at [146, 357] on icon "button" at bounding box center [145, 354] width 6 height 5
click at [147, 357] on icon "button" at bounding box center [144, 354] width 7 height 7
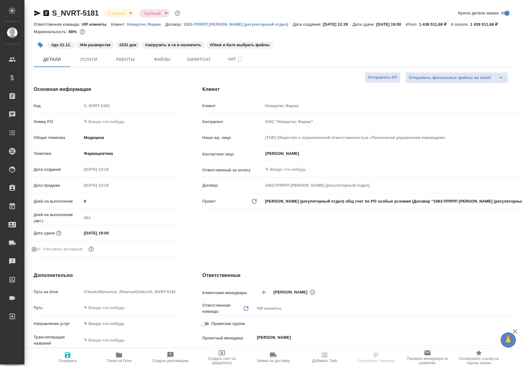
select select "RU"
click at [128, 63] on span "Работы" at bounding box center [125, 60] width 29 height 8
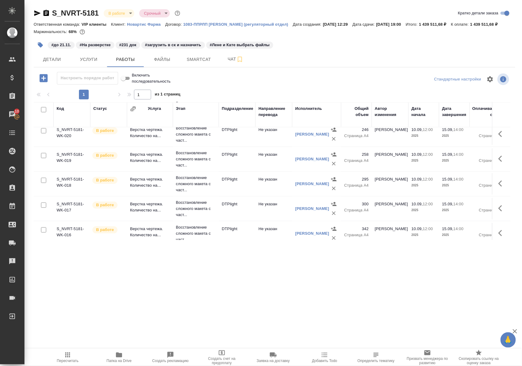
scroll to position [163, 0]
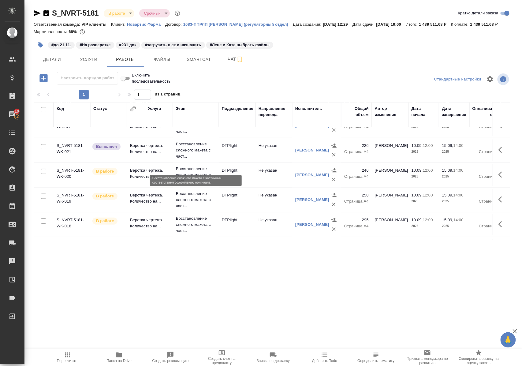
click at [184, 159] on p "Восстановление сложного макета с част..." at bounding box center [196, 150] width 40 height 18
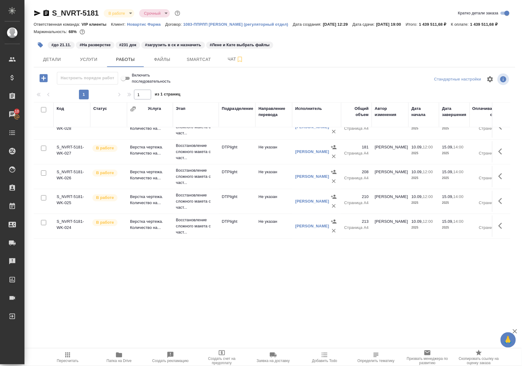
scroll to position [0, 0]
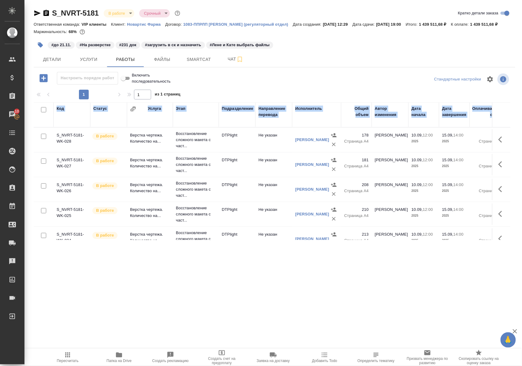
drag, startPoint x: 510, startPoint y: 163, endPoint x: 515, endPoint y: 122, distance: 41.6
click at [515, 122] on div "Код Статус Услуга Этап Подразделение Направление перевода Исполнитель Общий объ…" at bounding box center [275, 171] width 482 height 138
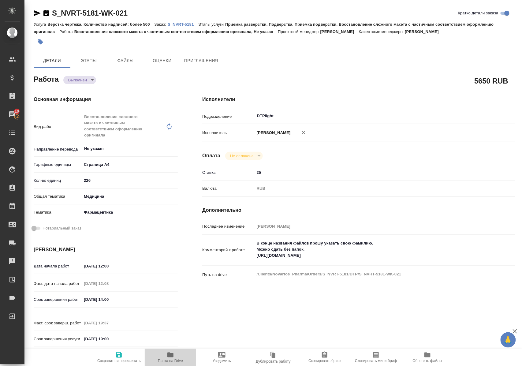
click at [167, 356] on icon "button" at bounding box center [170, 354] width 7 height 7
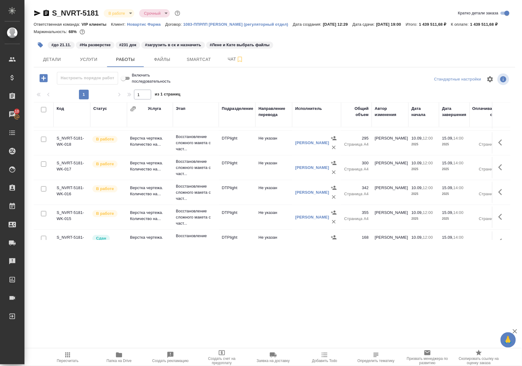
scroll to position [285, 0]
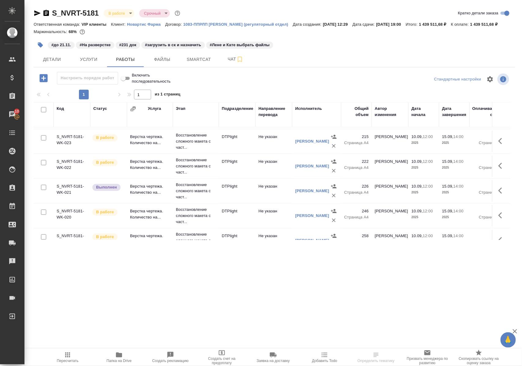
scroll to position [81, 0]
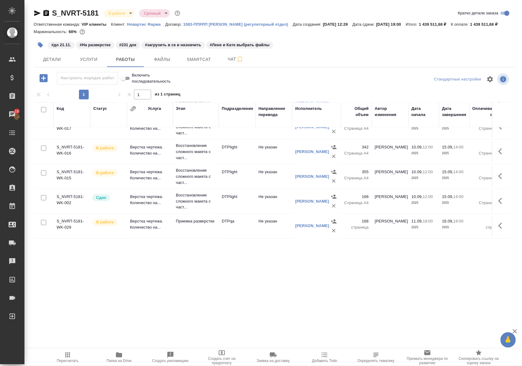
scroll to position [326, 0]
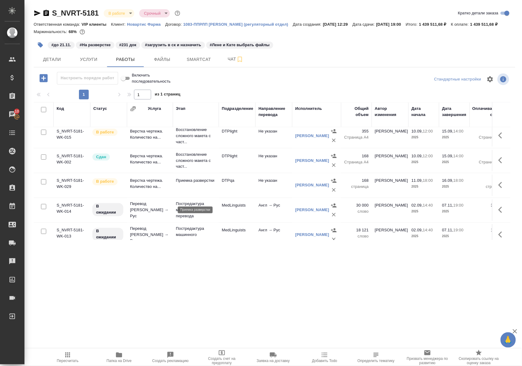
click at [185, 184] on p "Приемка разверстки" at bounding box center [196, 181] width 40 height 6
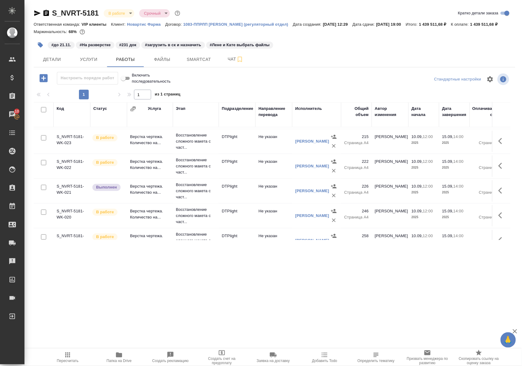
scroll to position [81, 0]
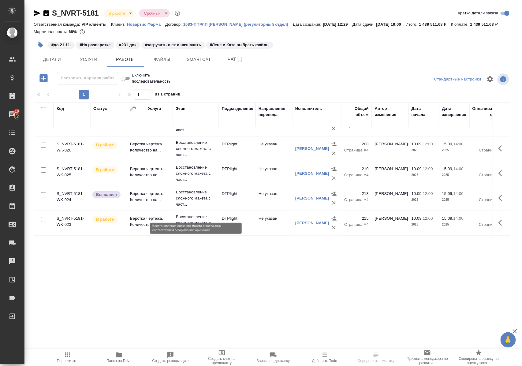
scroll to position [81, 0]
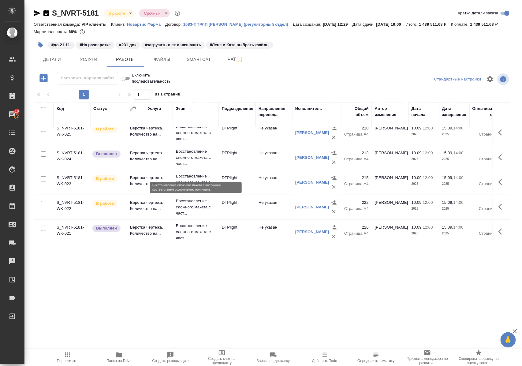
click at [184, 167] on p "Восстановление сложного макета с част..." at bounding box center [196, 157] width 40 height 18
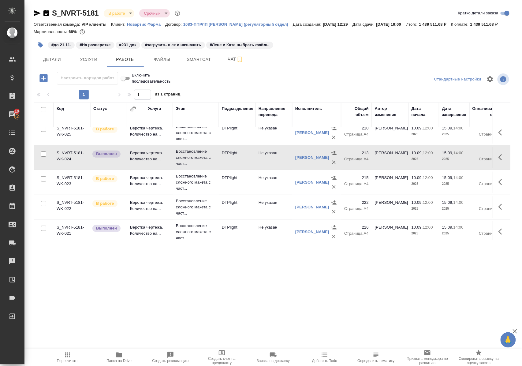
scroll to position [122, 0]
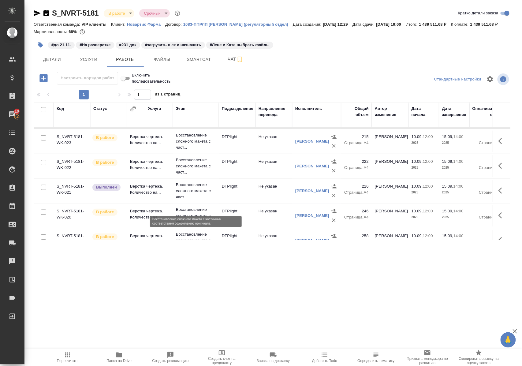
click at [189, 200] on p "Восстановление сложного макета с част..." at bounding box center [196, 191] width 40 height 18
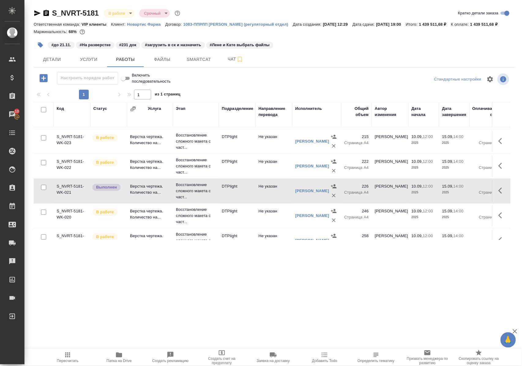
scroll to position [81, 0]
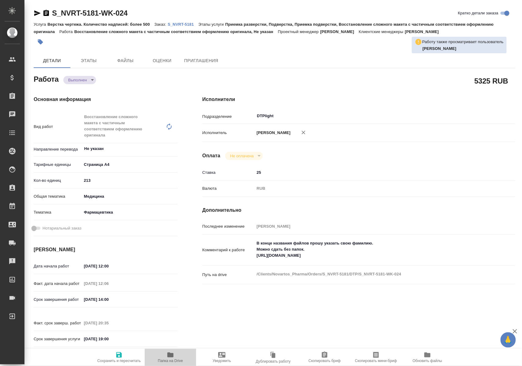
click at [169, 356] on icon "button" at bounding box center [170, 354] width 6 height 5
click at [171, 356] on icon "button" at bounding box center [170, 354] width 6 height 5
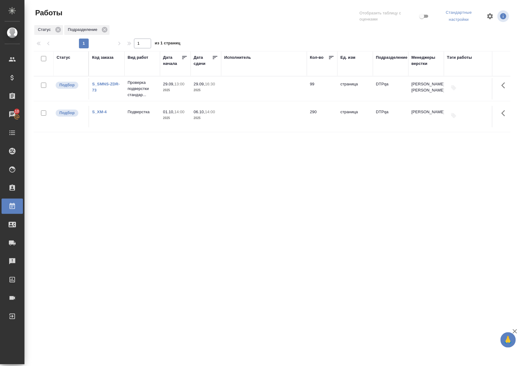
click at [226, 169] on div "Статус Код заказа Вид работ [PERSON_NAME] начала Дата сдачи Исполнитель Кол-во …" at bounding box center [272, 161] width 477 height 220
drag, startPoint x: 325, startPoint y: 194, endPoint x: 325, endPoint y: 190, distance: 4.0
click at [325, 192] on div "Статус Код заказа Вид работ [PERSON_NAME] начала Дата сдачи Исполнитель Кол-во …" at bounding box center [272, 161] width 477 height 220
click at [146, 91] on p "Проверка подверстки стандар..." at bounding box center [142, 89] width 29 height 18
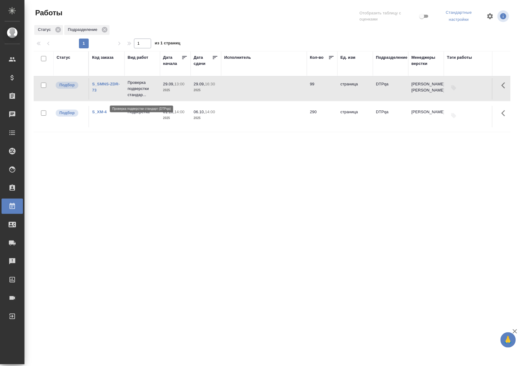
click at [146, 91] on p "Проверка подверстки стандар..." at bounding box center [142, 89] width 29 height 18
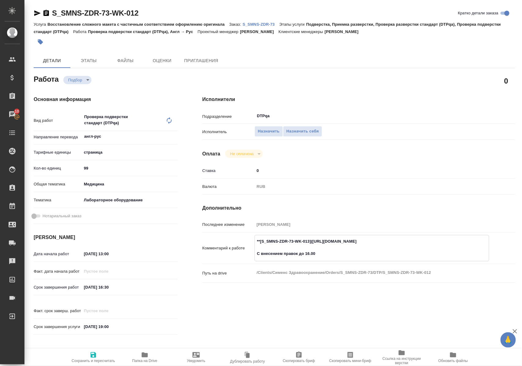
drag, startPoint x: 317, startPoint y: 242, endPoint x: 441, endPoint y: 243, distance: 123.6
click at [441, 243] on textarea "**[S_SMNS-ZDR-73-WK-013](https://tera.awatera.com/Work/68b817c0b8109d269c84e4f6…" at bounding box center [372, 247] width 234 height 23
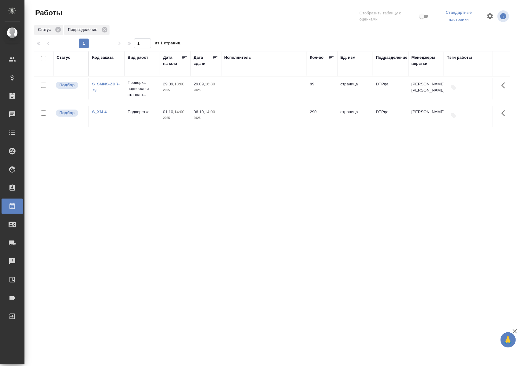
click at [60, 58] on div "Статус" at bounding box center [64, 57] width 14 height 6
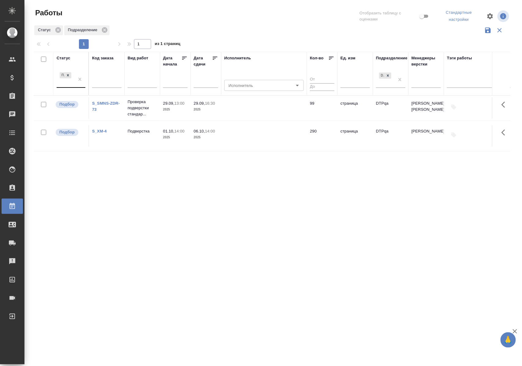
click at [64, 87] on div "Подбор" at bounding box center [66, 79] width 18 height 17
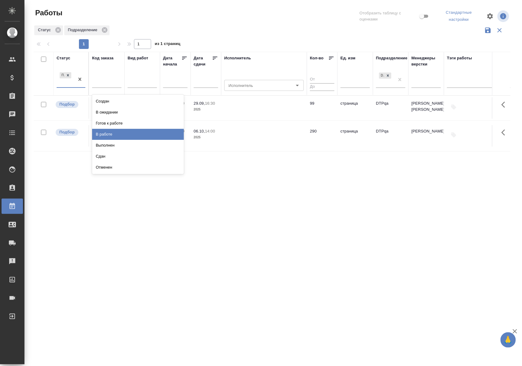
click at [112, 137] on div "В работе" at bounding box center [138, 134] width 92 height 11
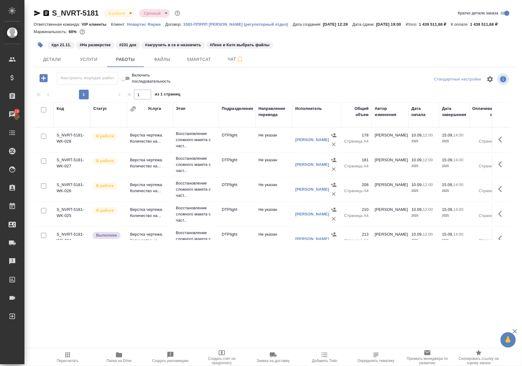
scroll to position [41, 0]
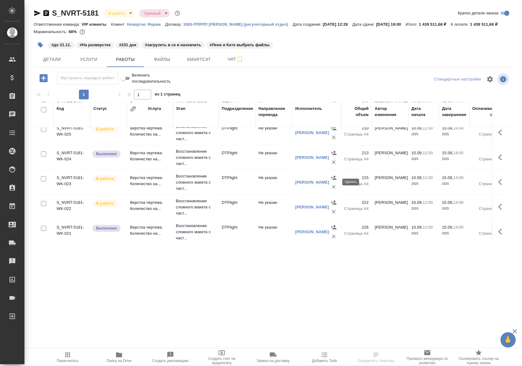
scroll to position [122, 0]
